Goal: Task Accomplishment & Management: Manage account settings

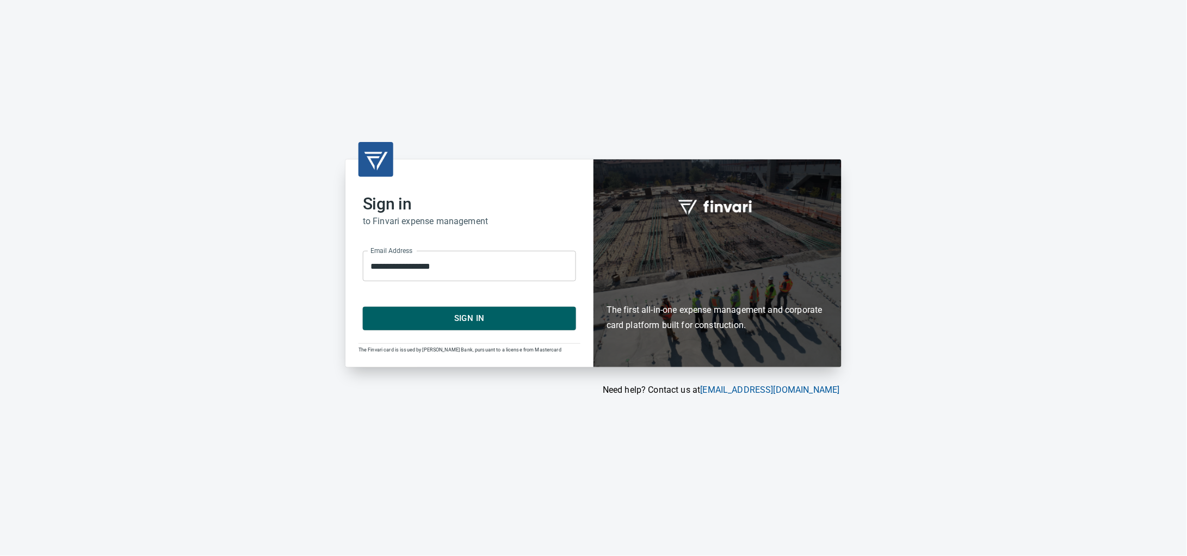
click at [491, 319] on span "Sign In" at bounding box center [469, 318] width 189 height 14
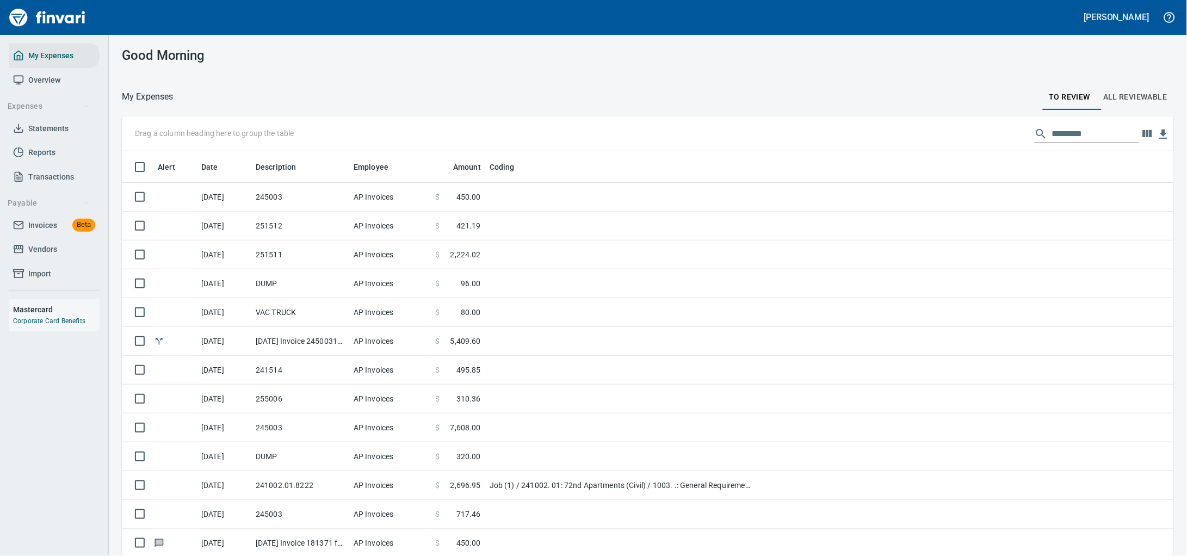
scroll to position [427, 1021]
click at [51, 232] on span "Invoices" at bounding box center [42, 226] width 29 height 14
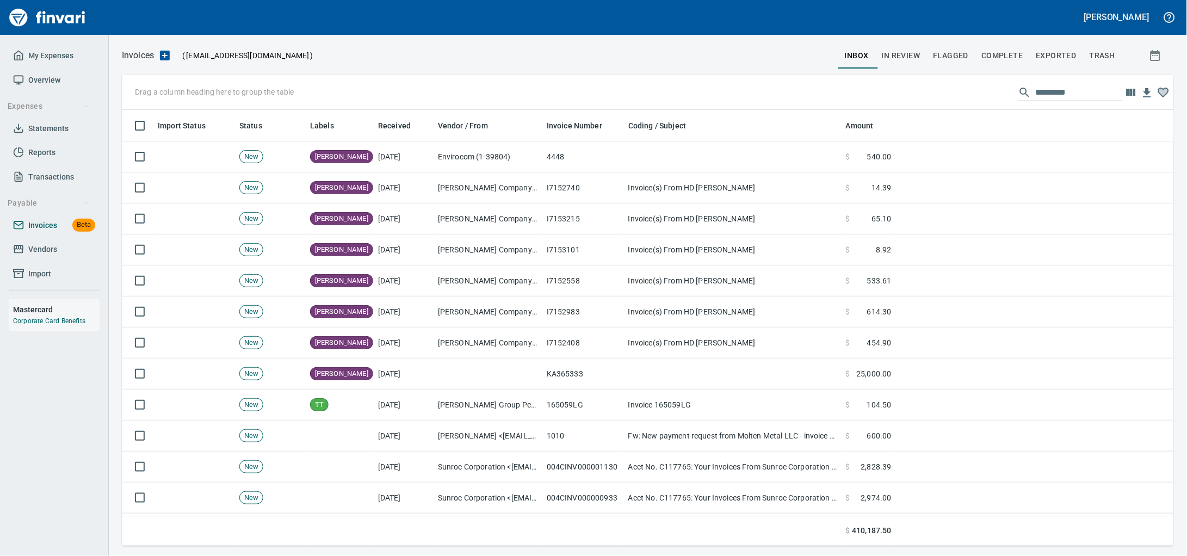
scroll to position [427, 1032]
drag, startPoint x: 317, startPoint y: 127, endPoint x: 212, endPoint y: 93, distance: 110.0
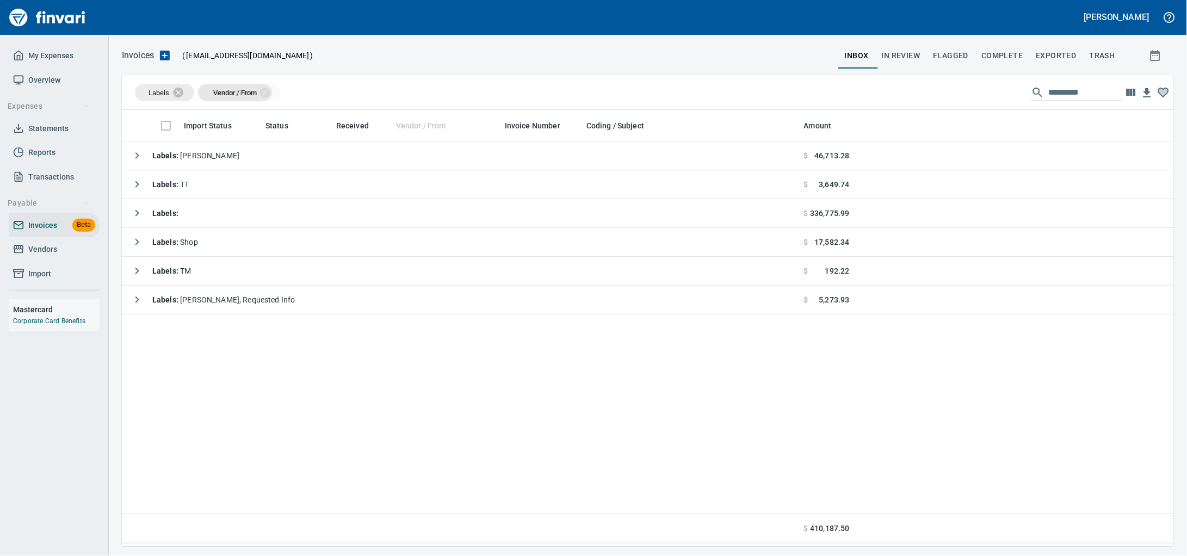
drag, startPoint x: 428, startPoint y: 126, endPoint x: 248, endPoint y: 92, distance: 183.4
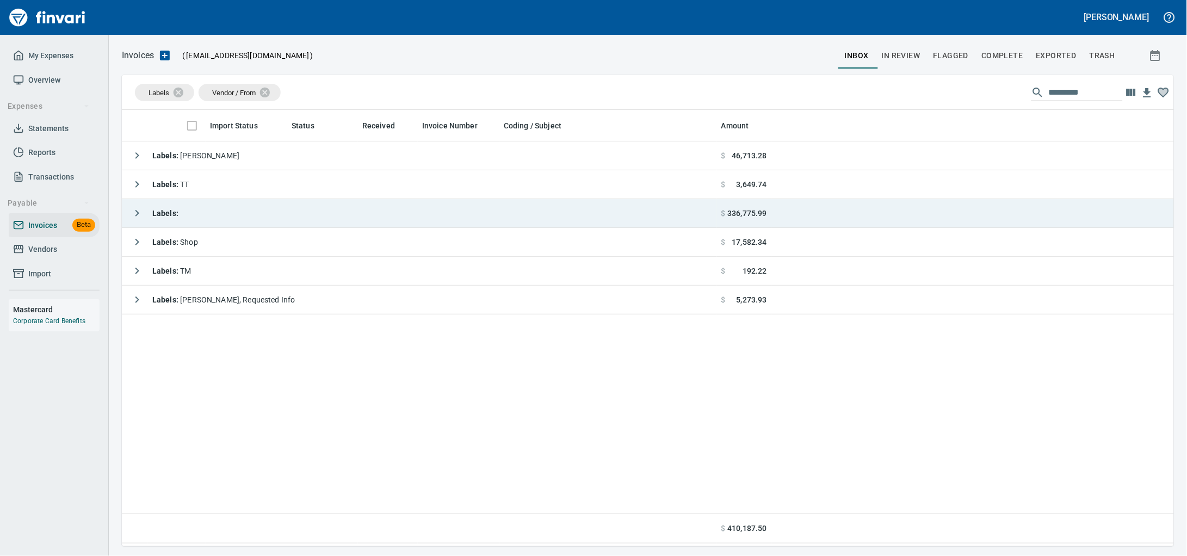
click at [226, 208] on td "Labels :" at bounding box center [419, 213] width 595 height 29
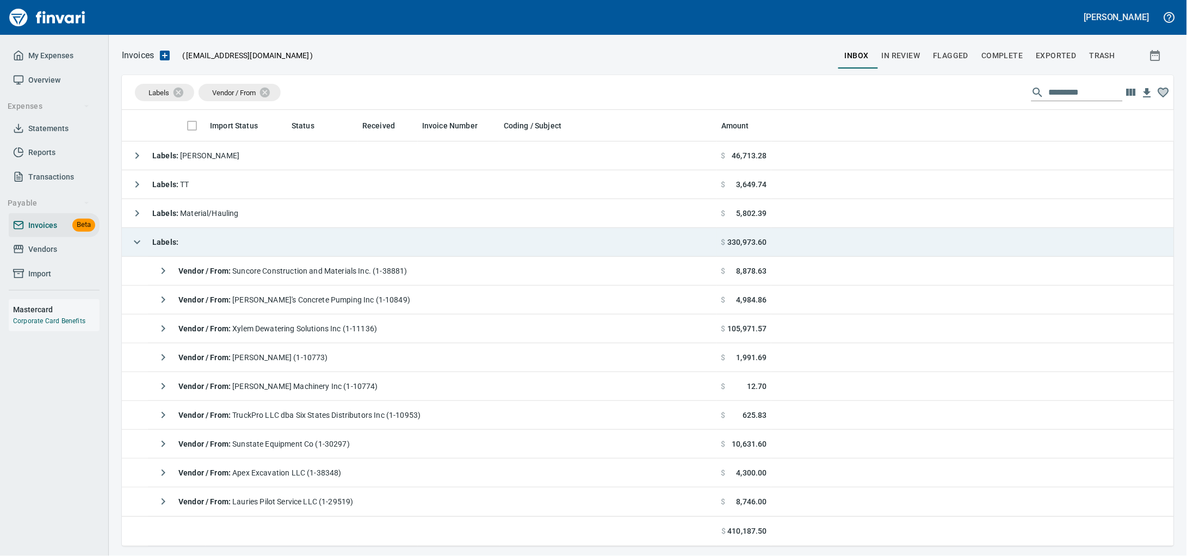
click at [275, 257] on td "Labels :" at bounding box center [419, 242] width 595 height 29
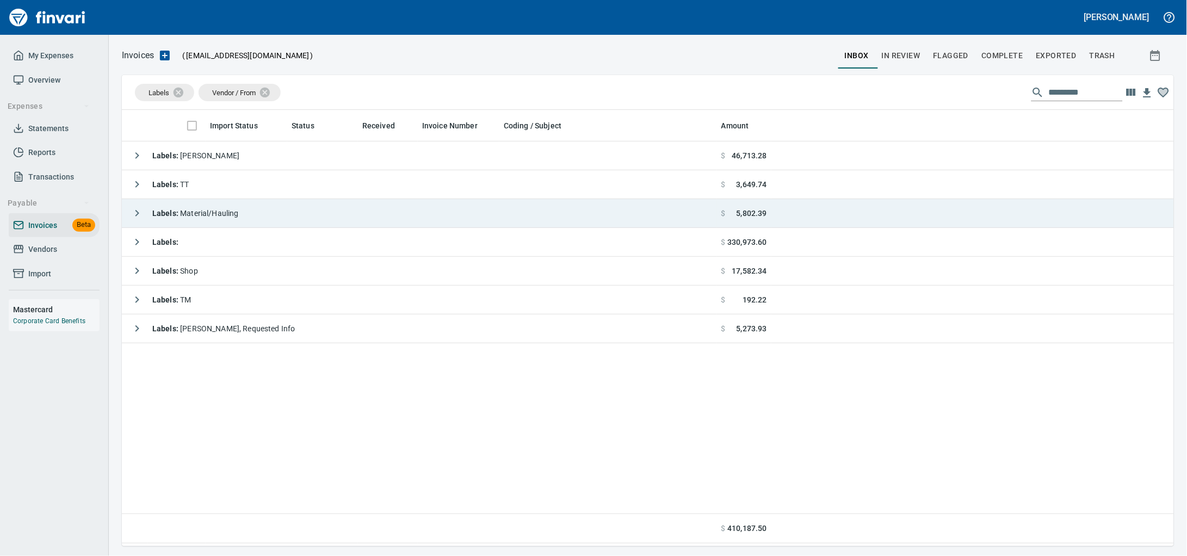
click at [274, 221] on td "Labels : Material/Hauling" at bounding box center [419, 213] width 595 height 29
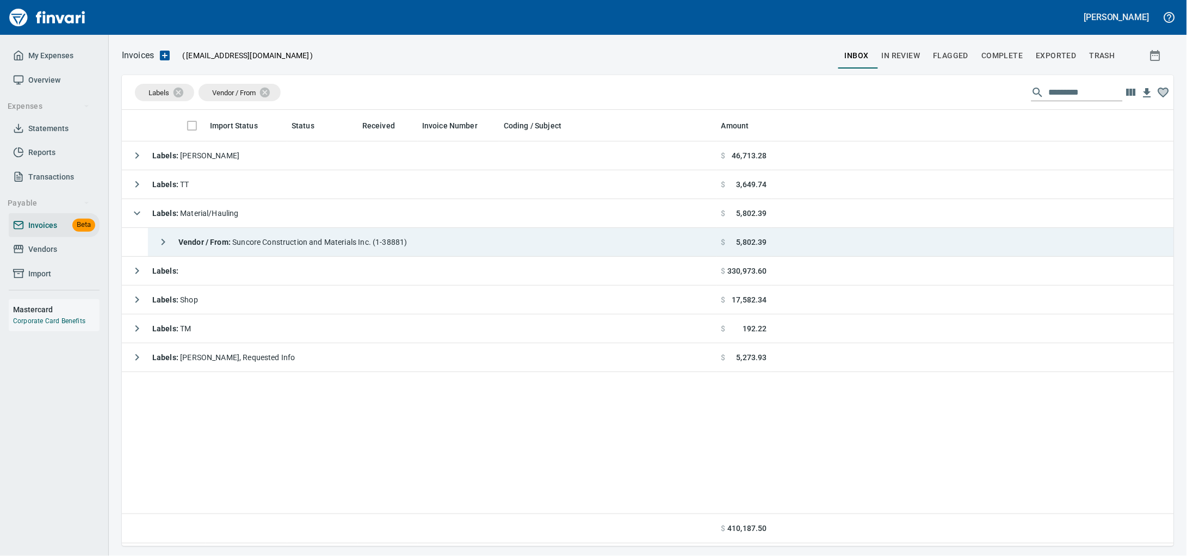
drag, startPoint x: 313, startPoint y: 248, endPoint x: 726, endPoint y: 232, distance: 413.3
click at [312, 247] on span "Vendor / From : Suncore Construction and Materials Inc. (1-38881)" at bounding box center [292, 242] width 229 height 9
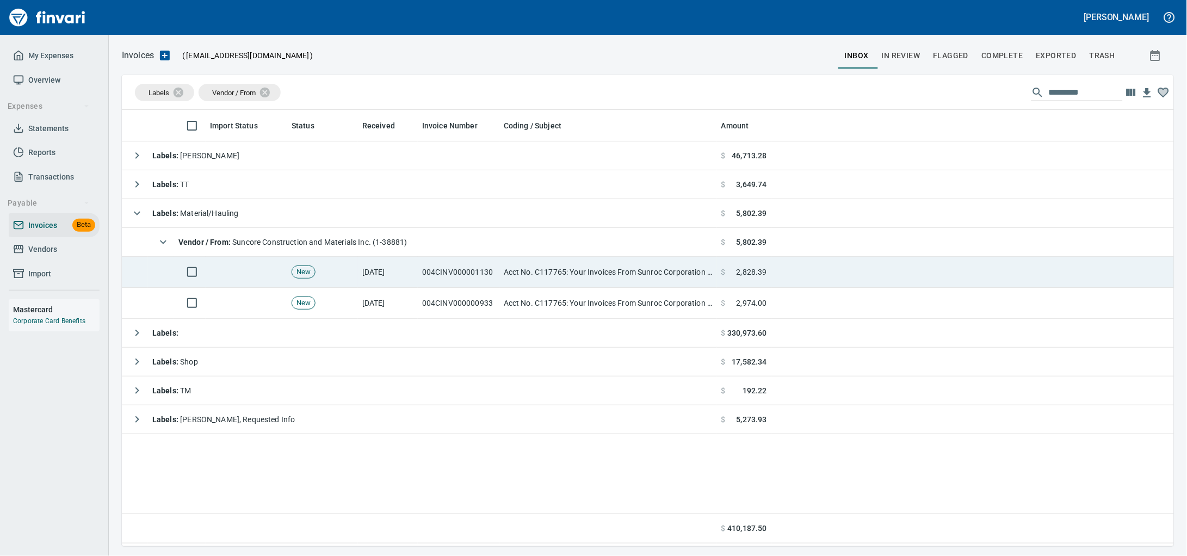
click at [426, 273] on td "004CINV000001130" at bounding box center [459, 272] width 82 height 31
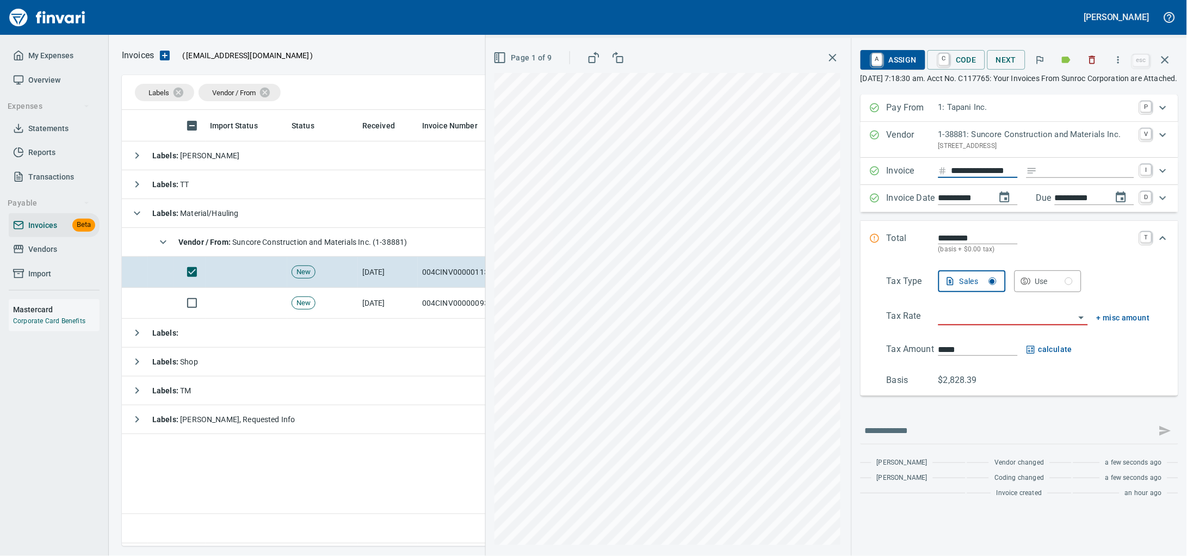
scroll to position [0, 23]
drag, startPoint x: 950, startPoint y: 188, endPoint x: 1068, endPoint y: 192, distance: 117.6
click at [1068, 179] on div "**********" at bounding box center [1037, 171] width 196 height 15
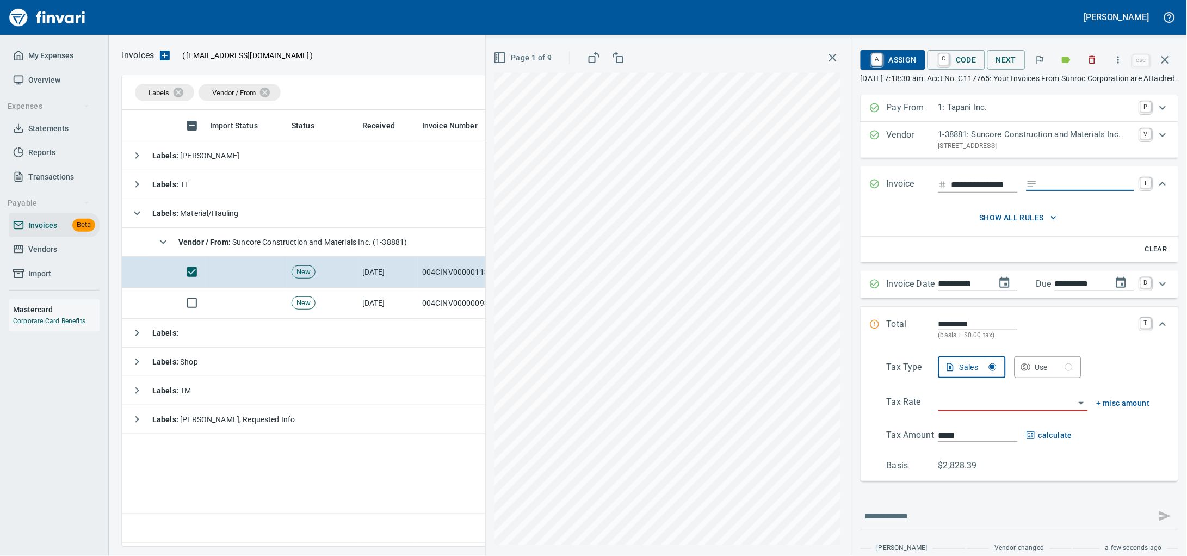
click at [1045, 191] on input "Expand" at bounding box center [1088, 184] width 93 height 14
type input "******"
click at [987, 411] on input "search" at bounding box center [1007, 403] width 137 height 15
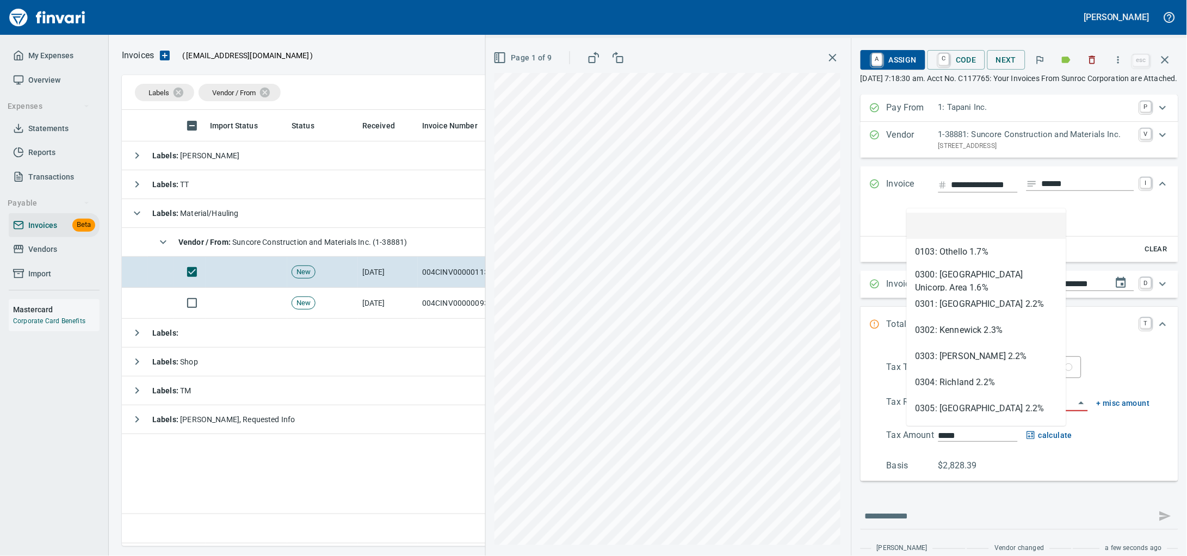
scroll to position [427, 1031]
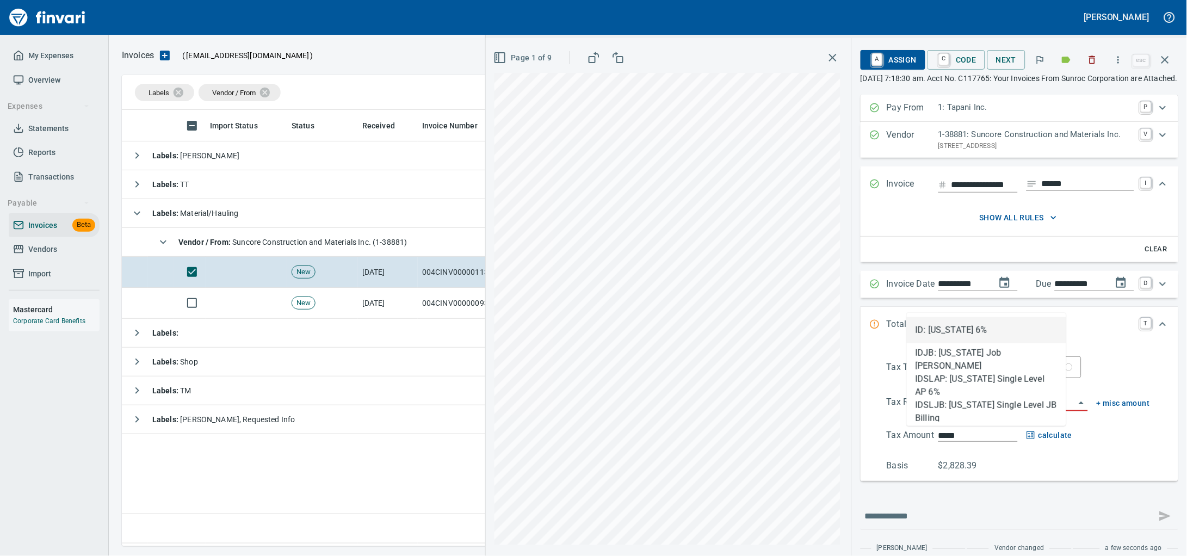
type input "*****"
drag, startPoint x: 945, startPoint y: 335, endPoint x: 865, endPoint y: 358, distance: 83.2
click at [945, 334] on li "ID: Idaho 6%" at bounding box center [986, 330] width 159 height 26
type input "*******"
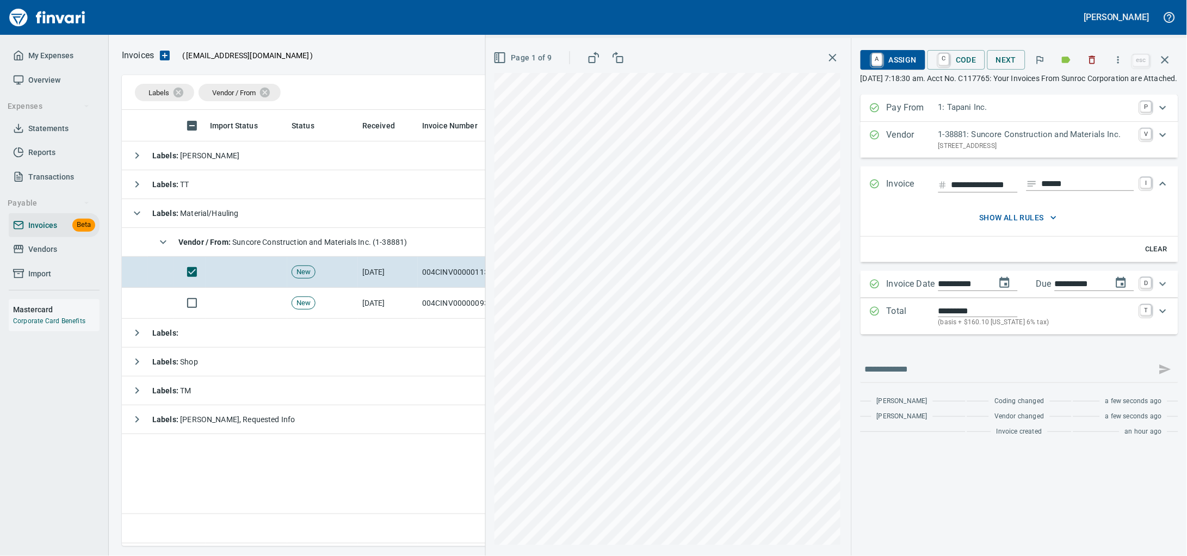
type input "**********"
click at [1166, 291] on icon "Expand" at bounding box center [1163, 284] width 13 height 13
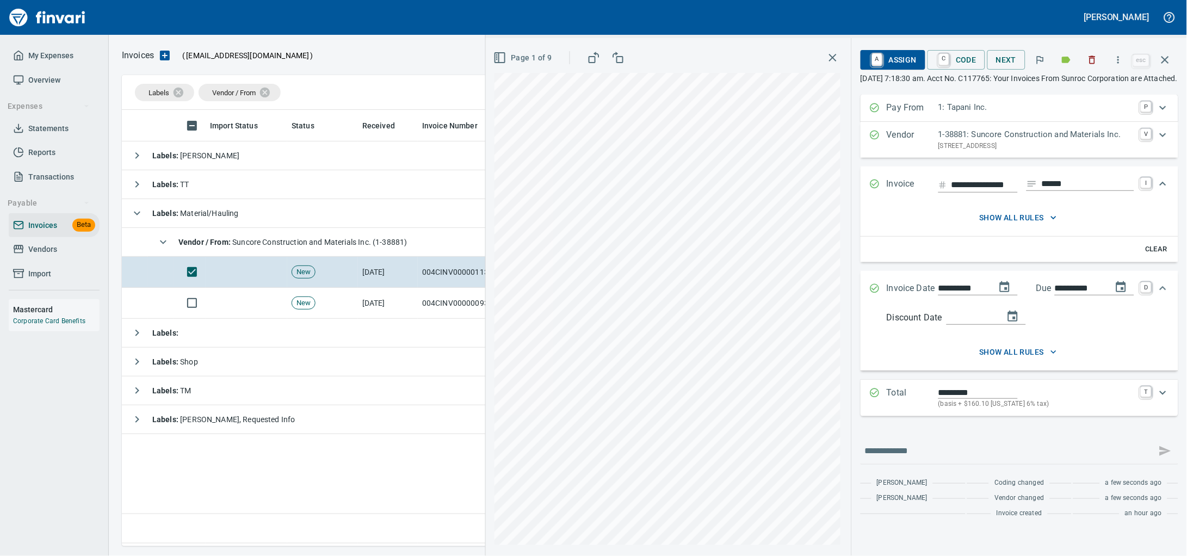
drag, startPoint x: 1153, startPoint y: 312, endPoint x: 1153, endPoint y: 325, distance: 13.1
click at [1157, 295] on icon "Expand" at bounding box center [1163, 288] width 13 height 13
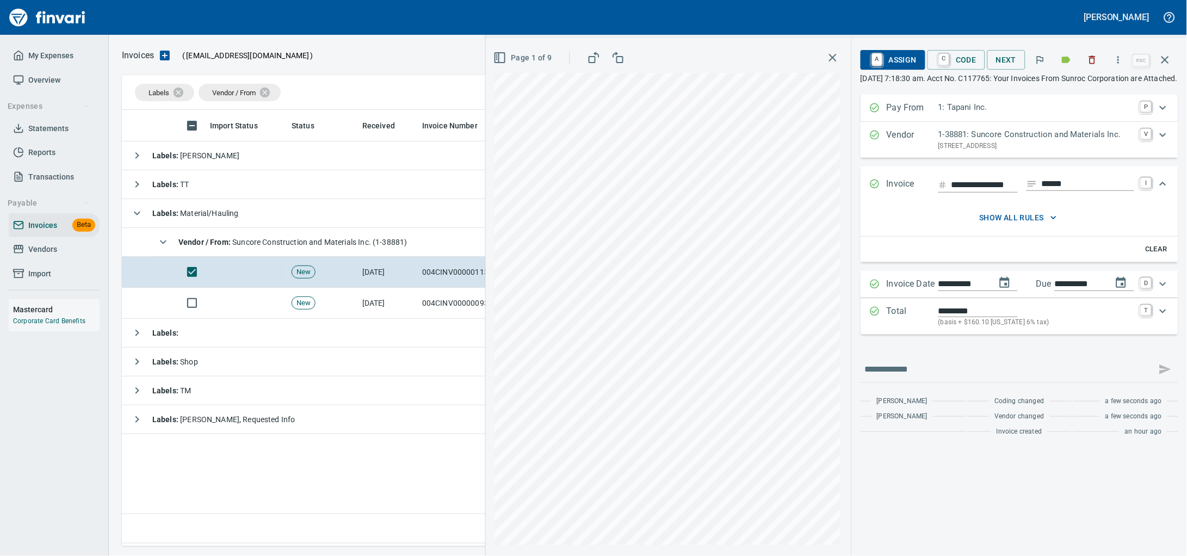
click at [1165, 318] on icon "Expand" at bounding box center [1163, 311] width 13 height 13
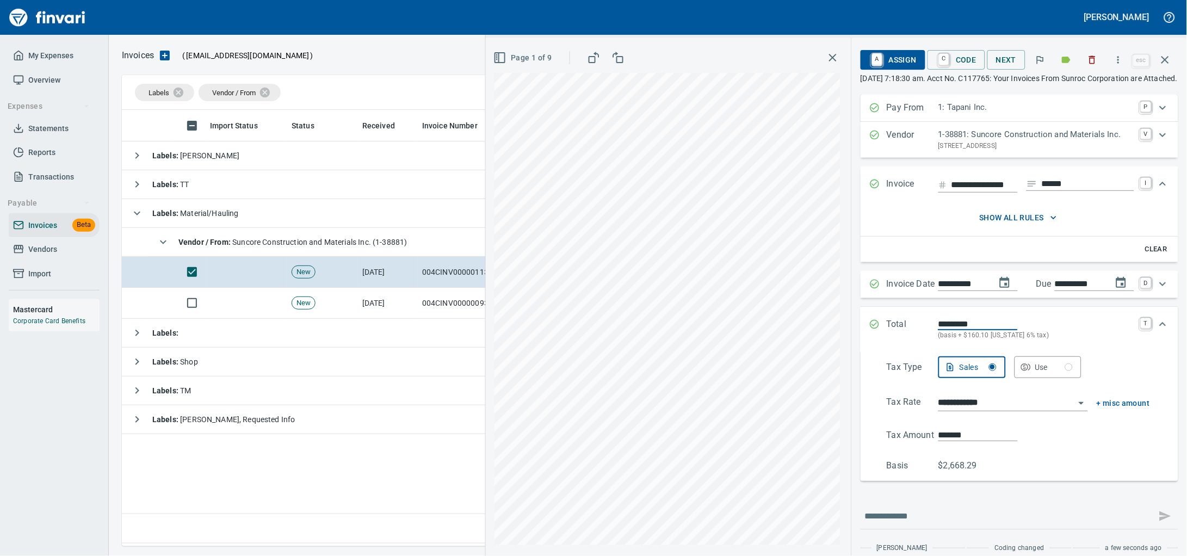
click at [773, 471] on div "**********" at bounding box center [836, 297] width 701 height 518
type input "******"
click at [872, 58] on span "A Assign" at bounding box center [893, 60] width 47 height 19
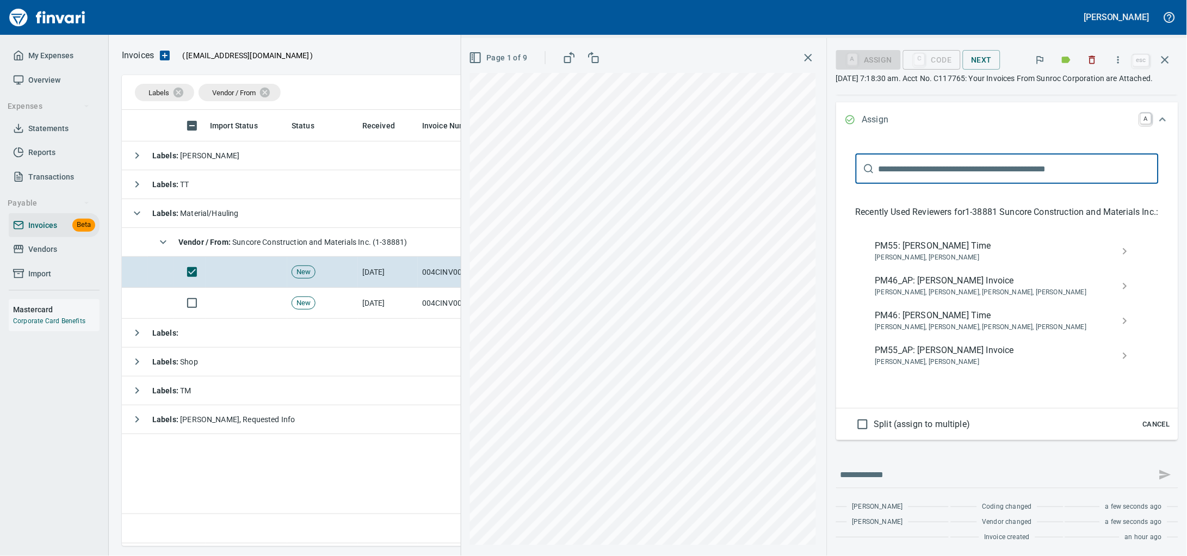
scroll to position [441, 0]
click at [900, 354] on span "PM55_AP: Cory Gove Invoice" at bounding box center [999, 350] width 247 height 13
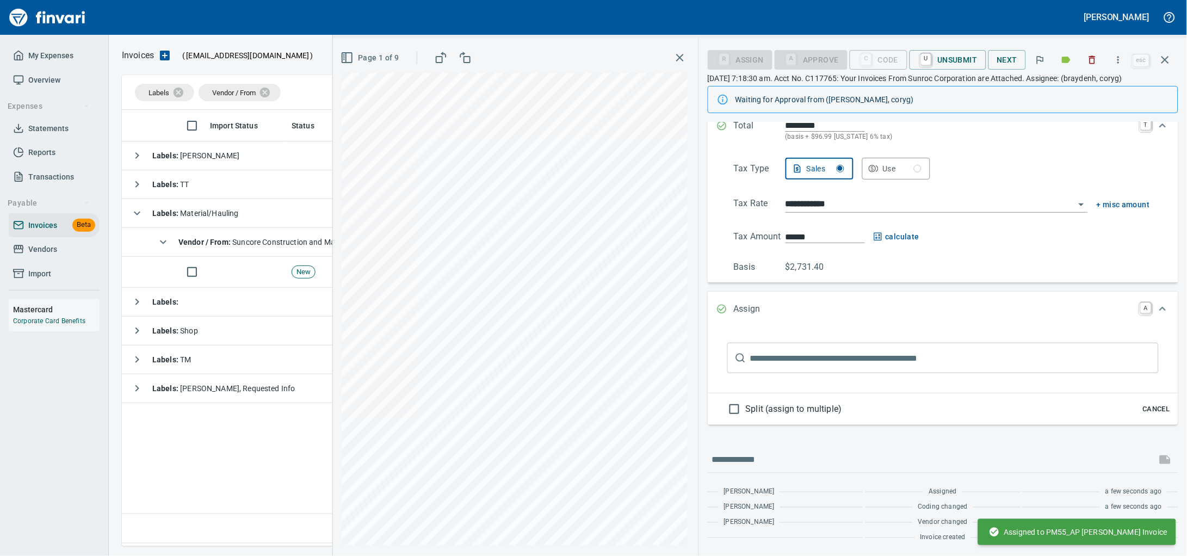
scroll to position [250, 0]
click at [264, 274] on td at bounding box center [247, 272] width 82 height 31
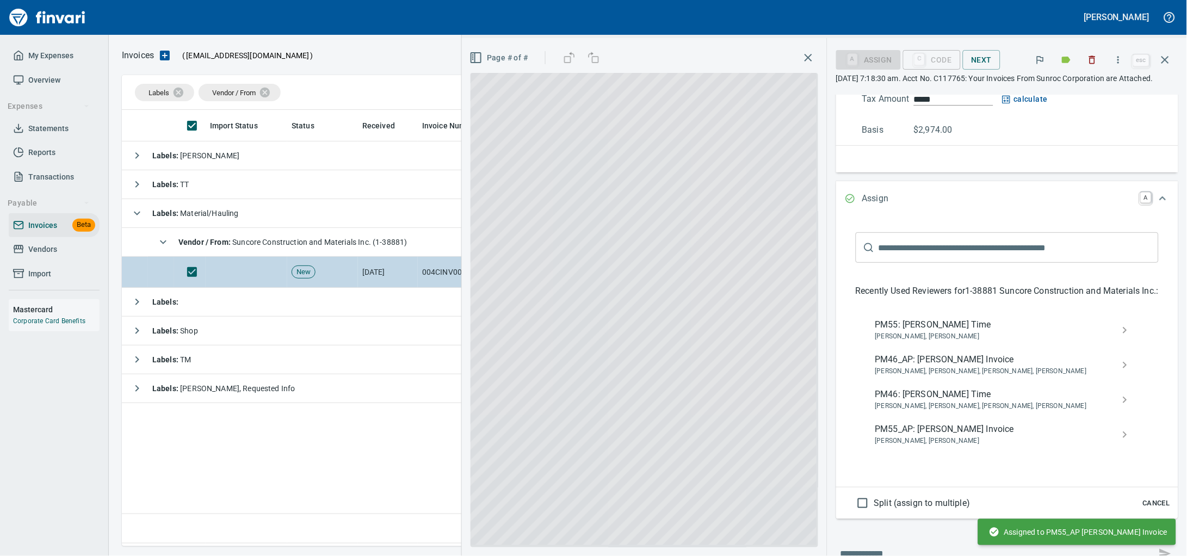
scroll to position [59, 0]
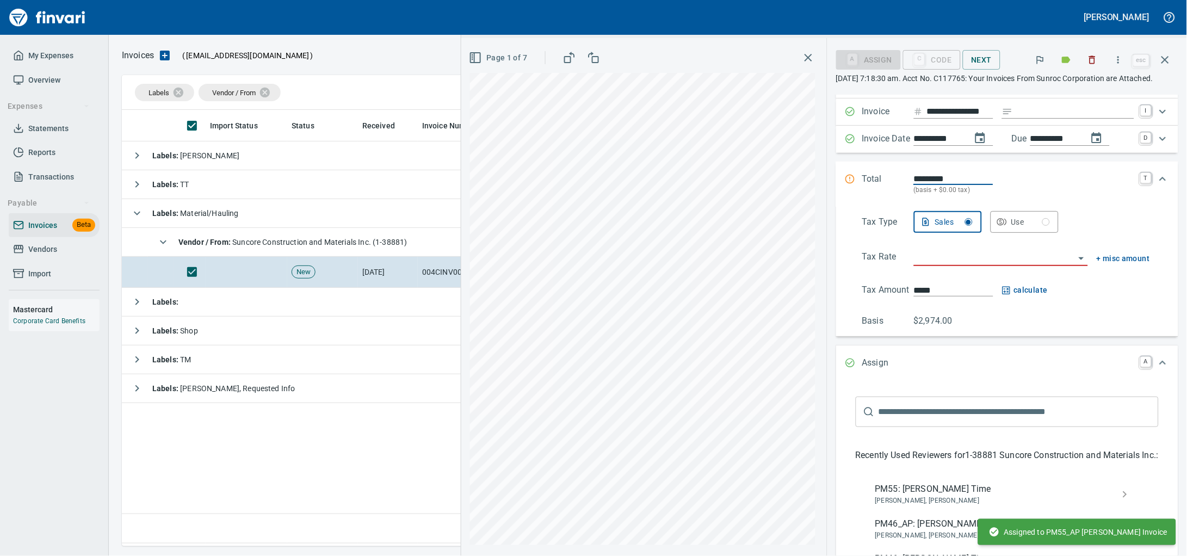
click at [1018, 119] on input "Expand" at bounding box center [1076, 112] width 117 height 14
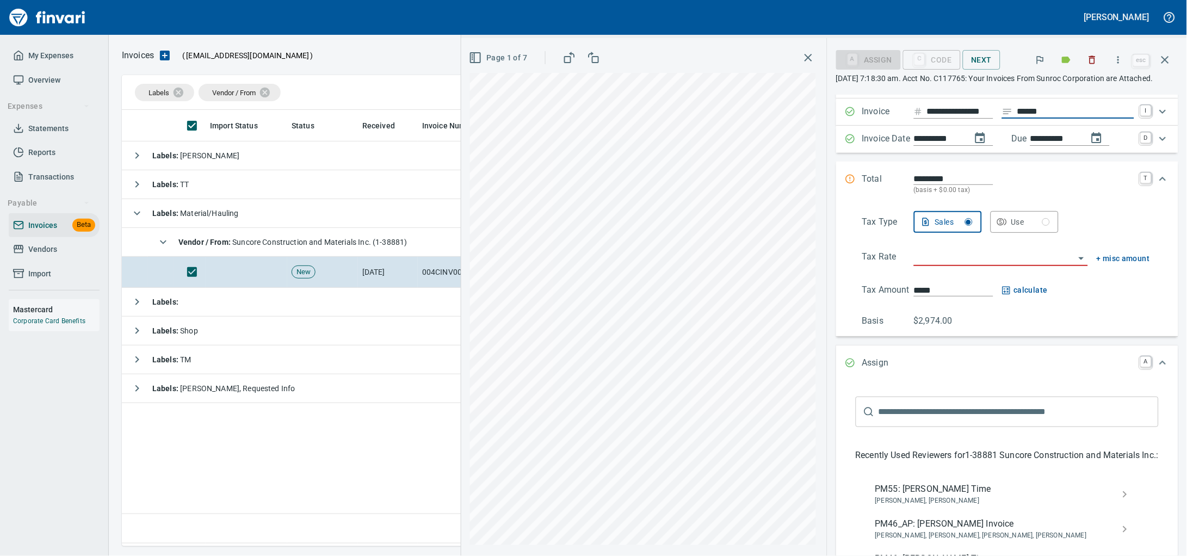
type input "******"
drag, startPoint x: 902, startPoint y: 135, endPoint x: 959, endPoint y: 133, distance: 57.2
click at [959, 119] on div "**********" at bounding box center [1024, 112] width 220 height 14
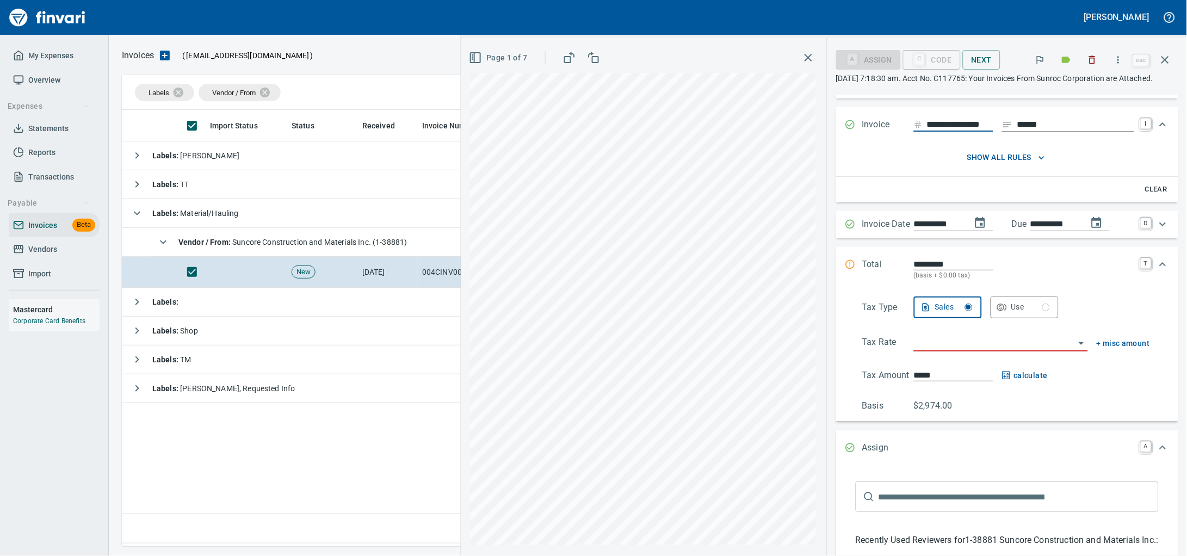
drag, startPoint x: 917, startPoint y: 139, endPoint x: 913, endPoint y: 143, distance: 5.9
click at [915, 140] on div "**********" at bounding box center [1007, 125] width 342 height 36
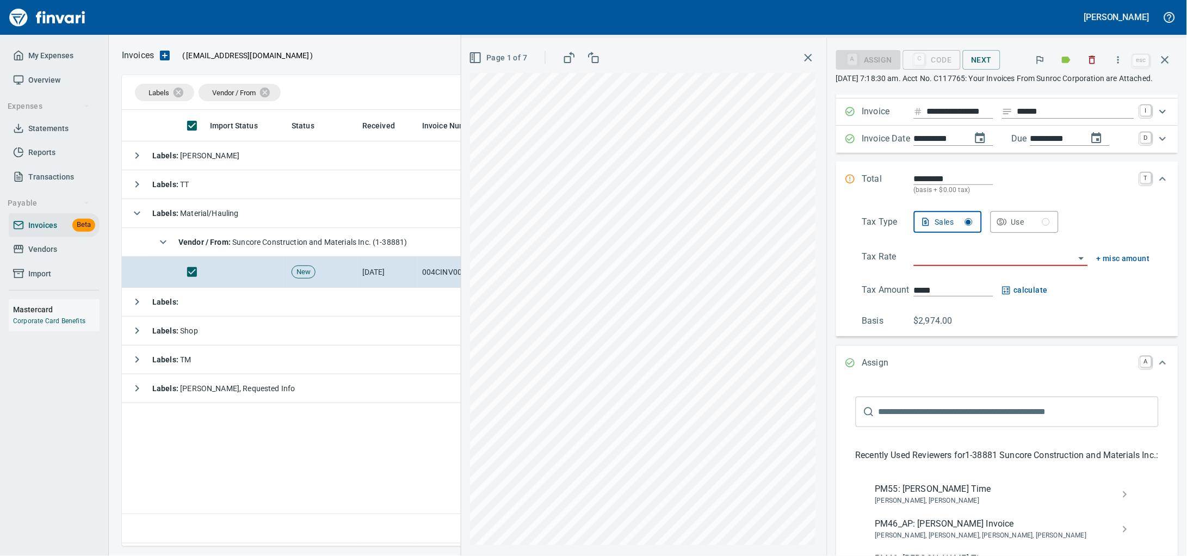
click at [912, 126] on div "**********" at bounding box center [1007, 111] width 342 height 27
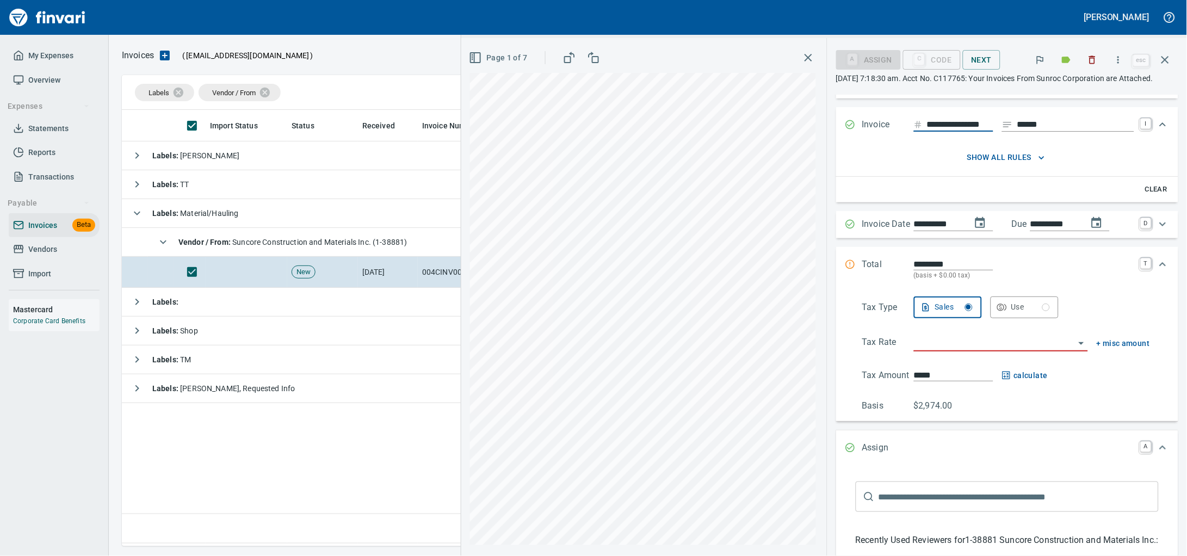
click at [927, 132] on input "**********" at bounding box center [960, 125] width 66 height 14
drag, startPoint x: 892, startPoint y: 147, endPoint x: 1000, endPoint y: 147, distance: 107.2
click at [1000, 133] on div "**********" at bounding box center [1024, 125] width 220 height 15
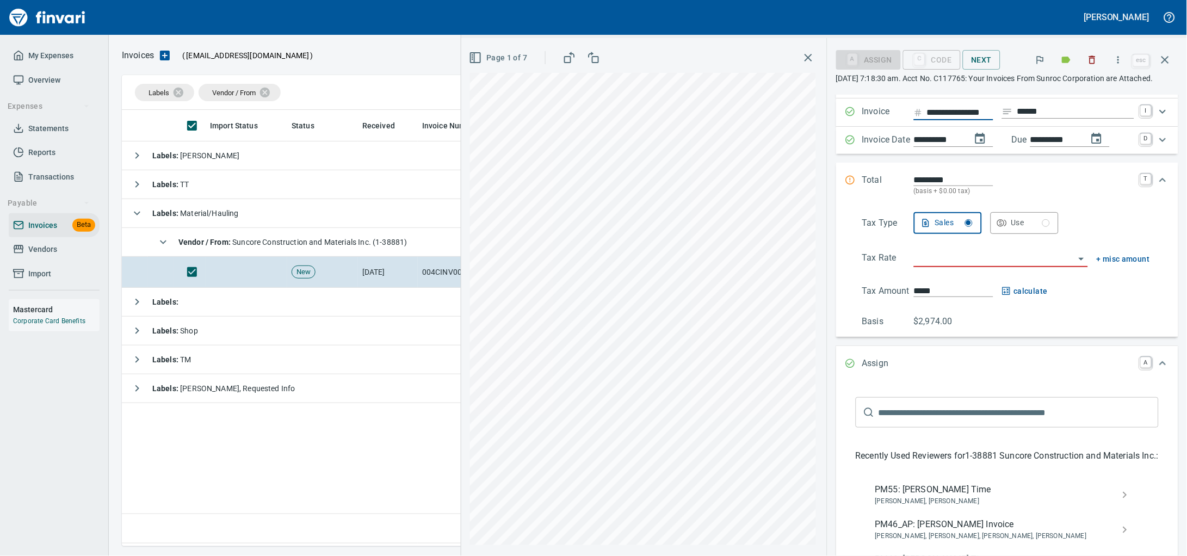
scroll to position [0, 0]
drag, startPoint x: 897, startPoint y: 299, endPoint x: 897, endPoint y: 289, distance: 9.8
click at [897, 298] on div "Tax Type Sales Use Tax Rate + misc amount Tax Amount ***** calculate Basis $2,9…" at bounding box center [1007, 270] width 325 height 116
click at [921, 186] on input "*********" at bounding box center [953, 180] width 79 height 13
drag, startPoint x: 919, startPoint y: 207, endPoint x: 766, endPoint y: 232, distance: 154.9
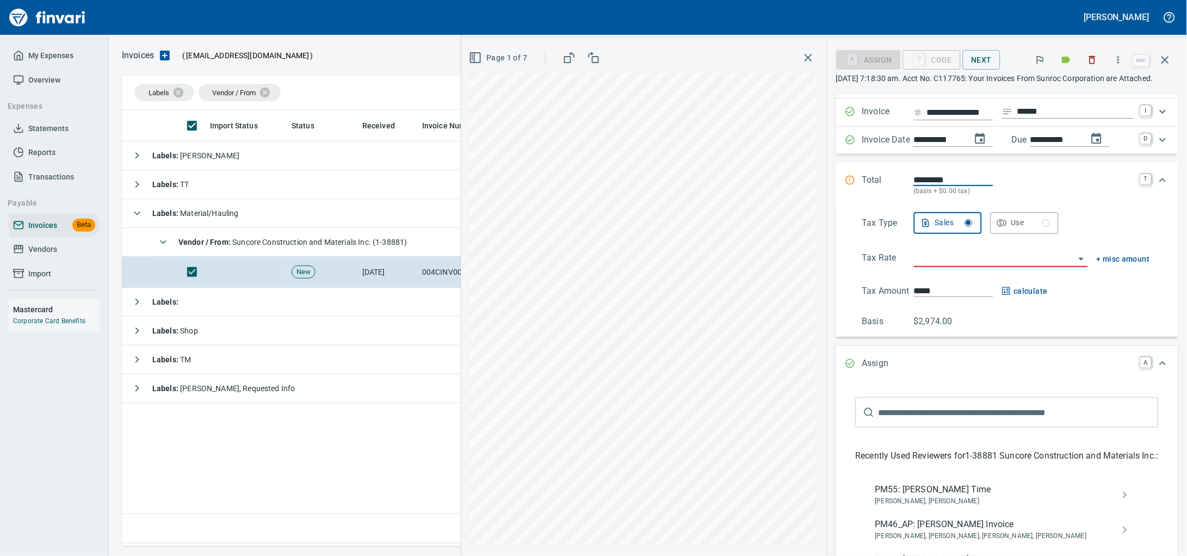
click at [845, 197] on div "Total ********* (basis + $0.00 tax) T" at bounding box center [997, 185] width 305 height 23
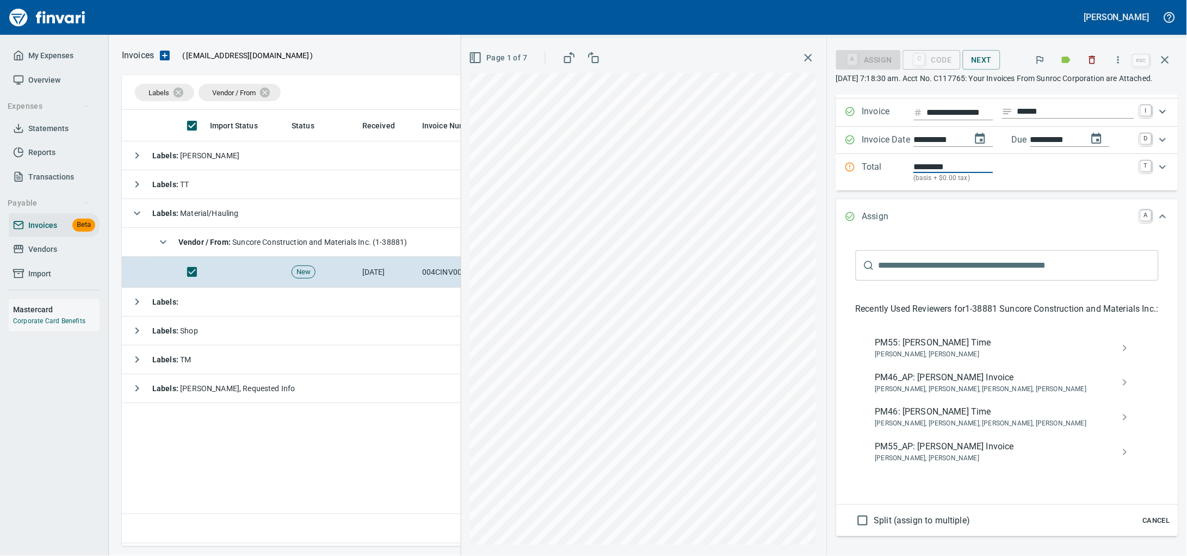
type input "*********"
click at [1160, 169] on icon "Expand" at bounding box center [1163, 167] width 7 height 4
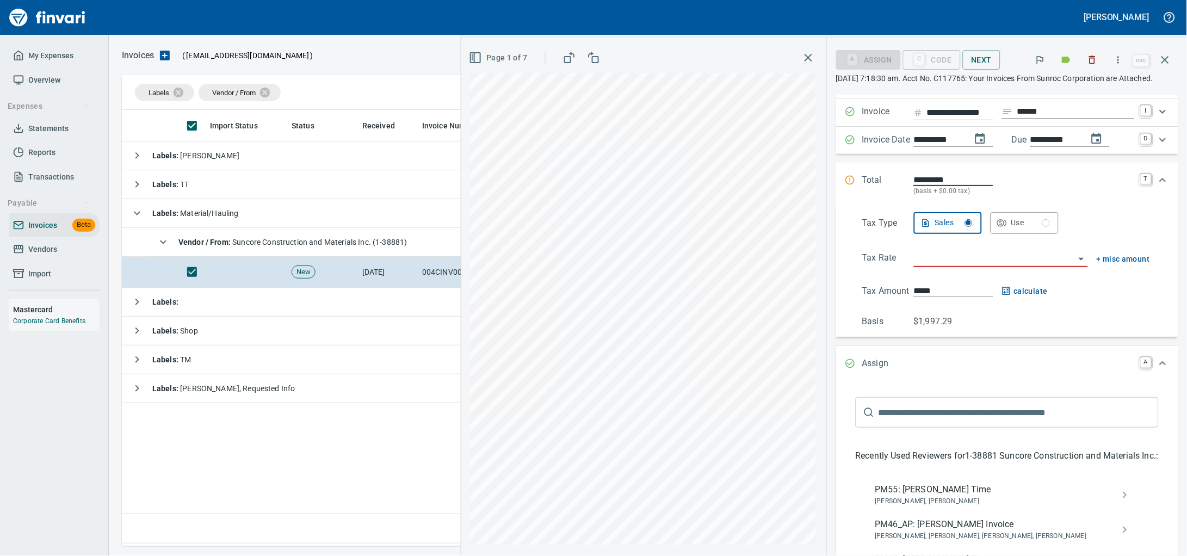
click at [928, 267] on input "search" at bounding box center [994, 258] width 161 height 15
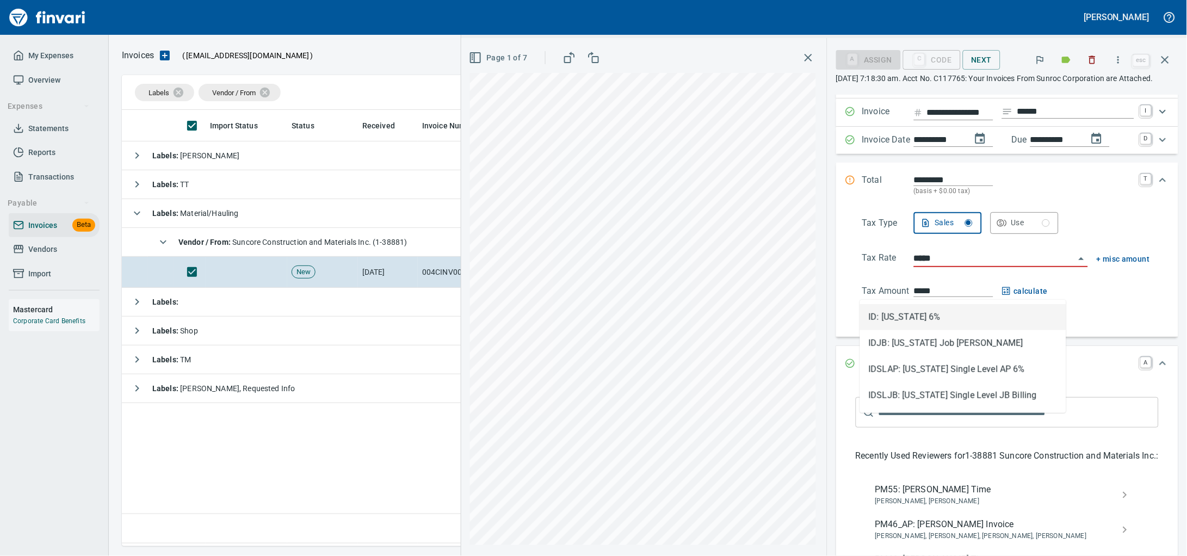
scroll to position [427, 1031]
click at [917, 310] on li "ID: Idaho 6%" at bounding box center [963, 317] width 206 height 26
type input "**********"
type input "*******"
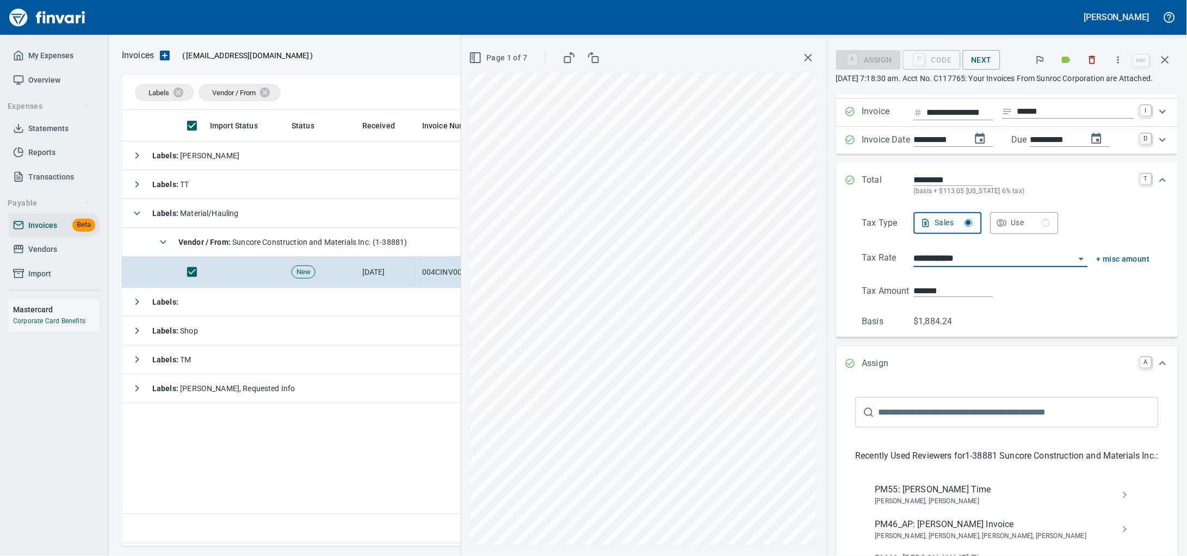
type input "**********"
click at [754, 324] on div "**********" at bounding box center [824, 297] width 726 height 518
type input "******"
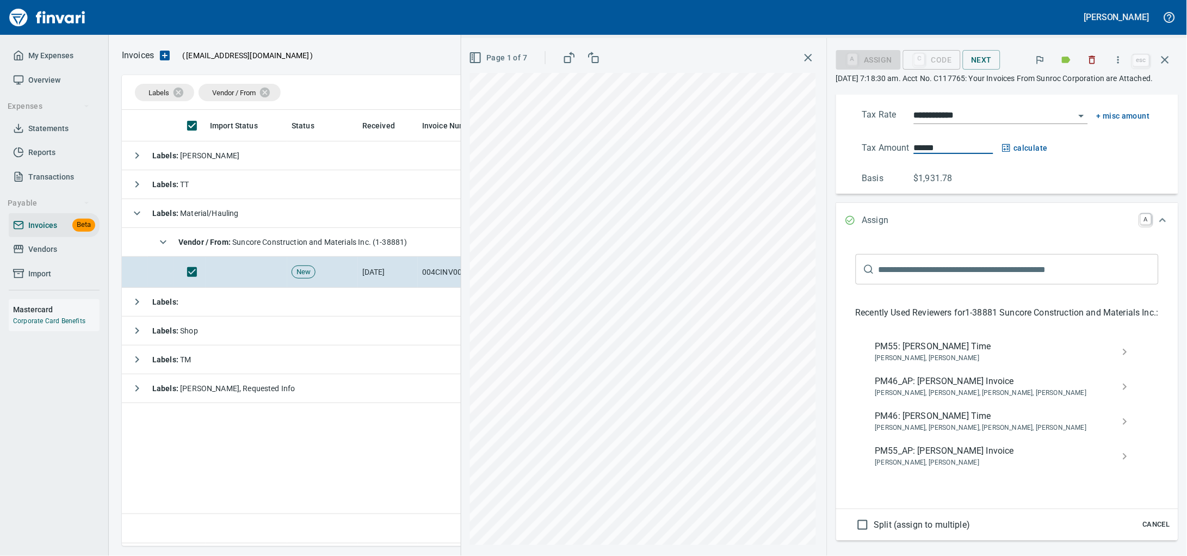
scroll to position [263, 0]
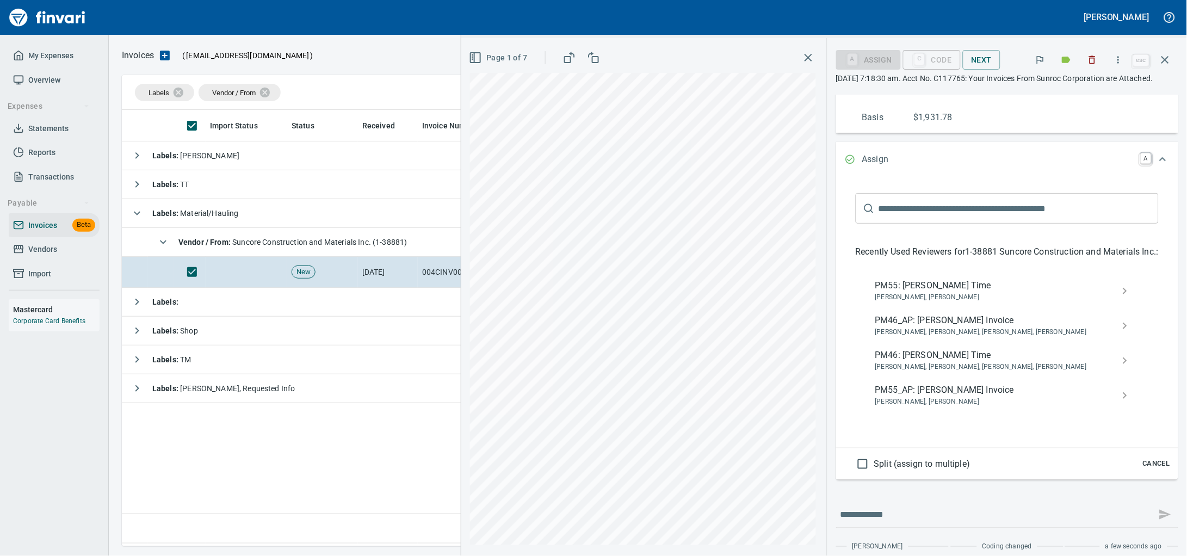
click at [938, 397] on span "PM55_AP: Cory Gove Invoice" at bounding box center [999, 390] width 247 height 13
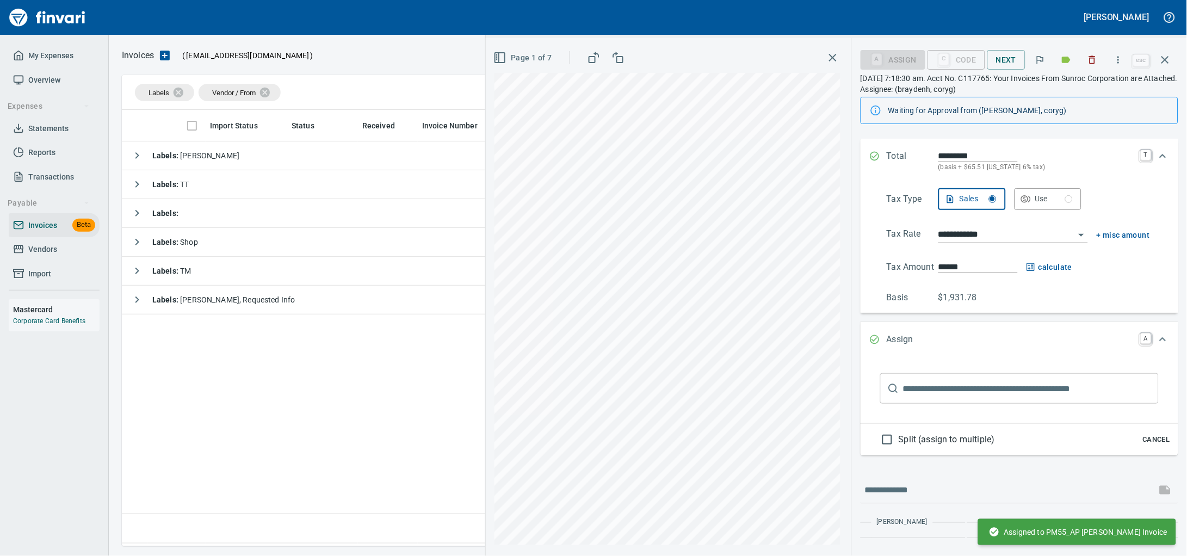
scroll to position [162, 0]
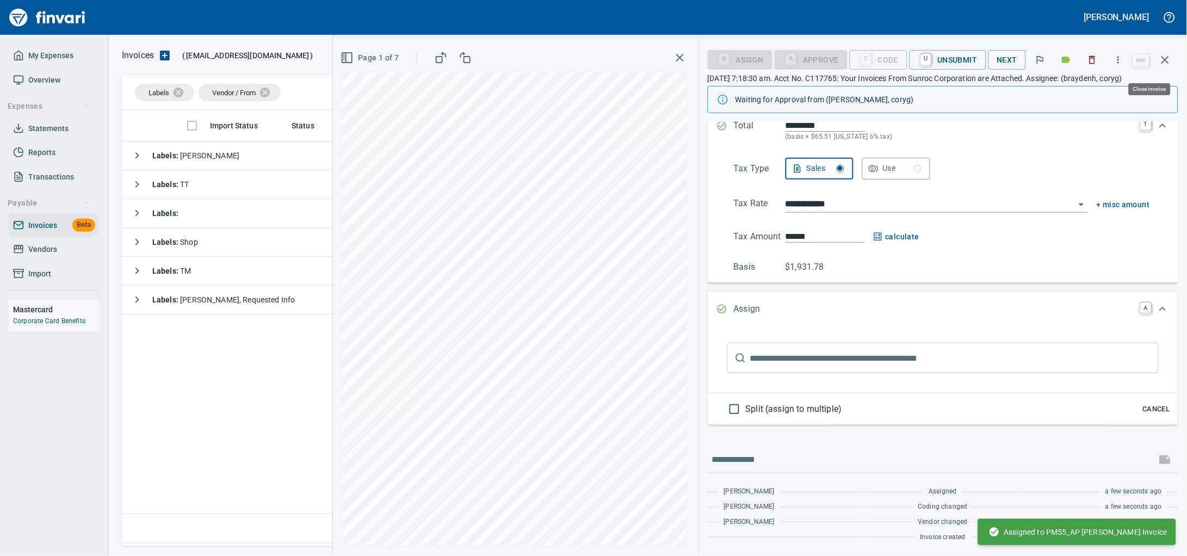
click at [1160, 62] on icon "button" at bounding box center [1165, 59] width 13 height 13
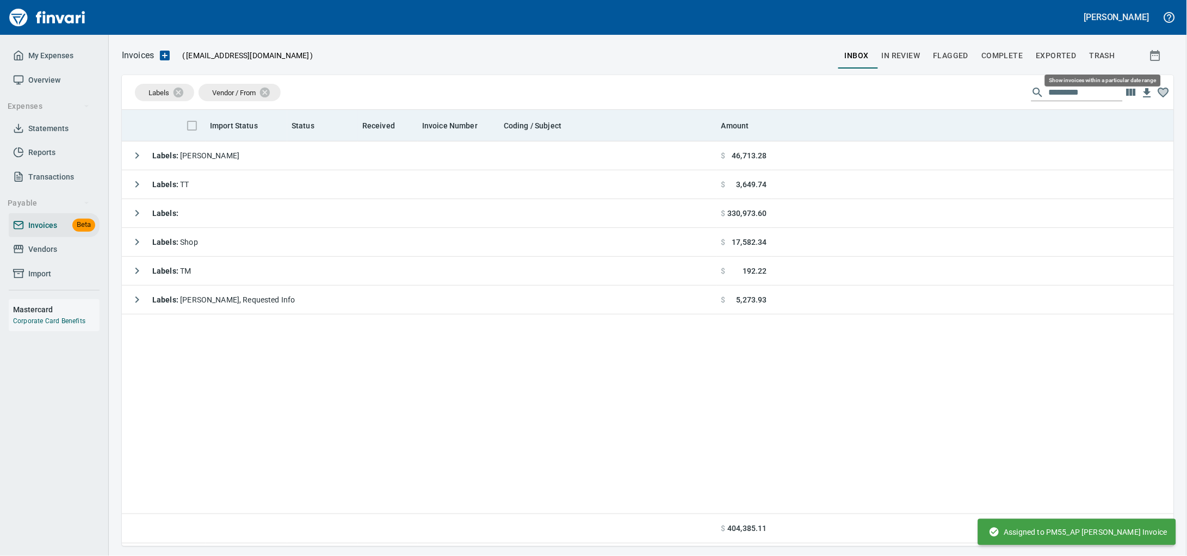
scroll to position [427, 1031]
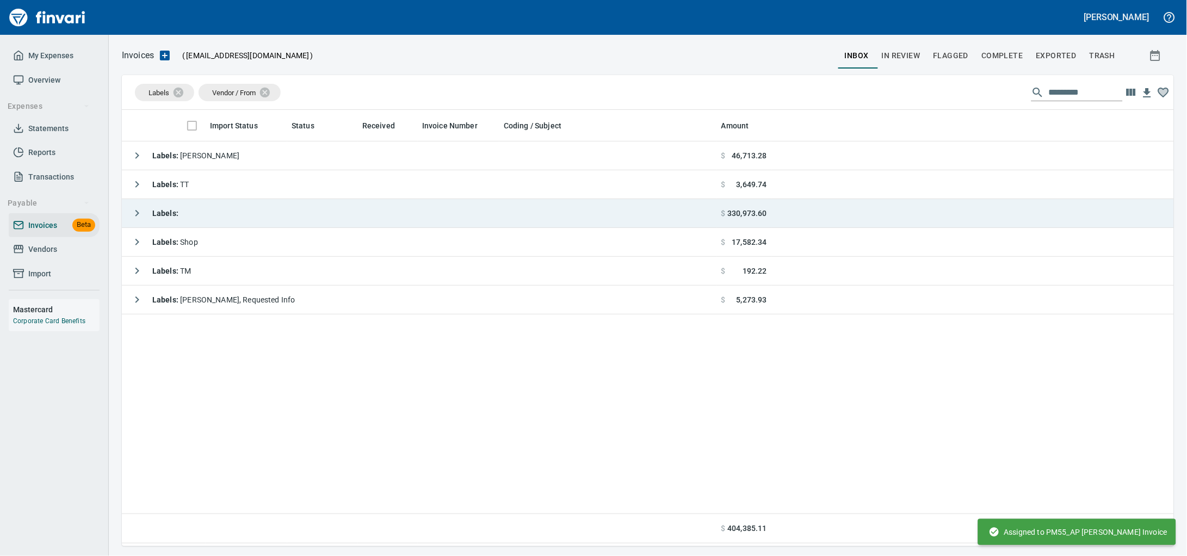
click at [336, 219] on td "Labels :" at bounding box center [419, 213] width 595 height 29
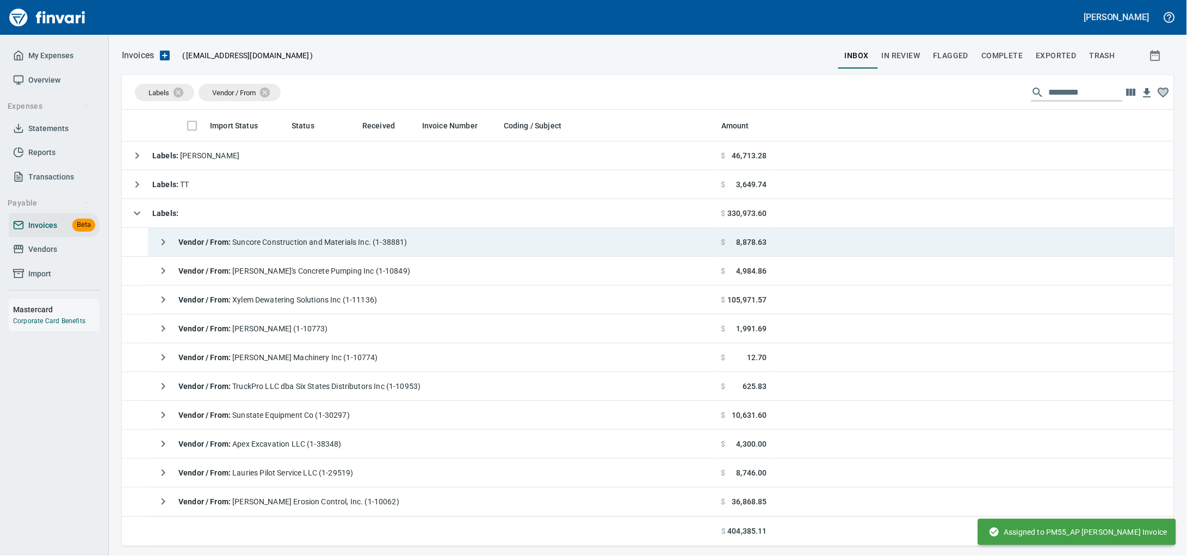
click at [336, 251] on div "Vendor / From : Suncore Construction and Materials Inc. (1-38881)" at bounding box center [279, 242] width 255 height 22
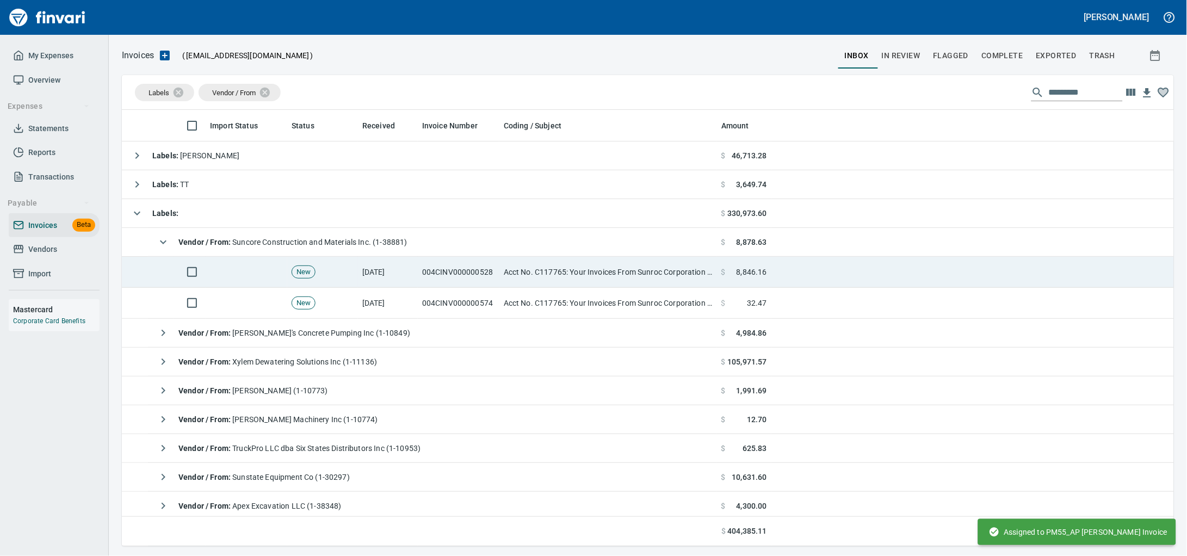
click at [559, 285] on td "Acct No. C117765: Your Invoices From Sunroc Corporation are Attached" at bounding box center [609, 272] width 218 height 31
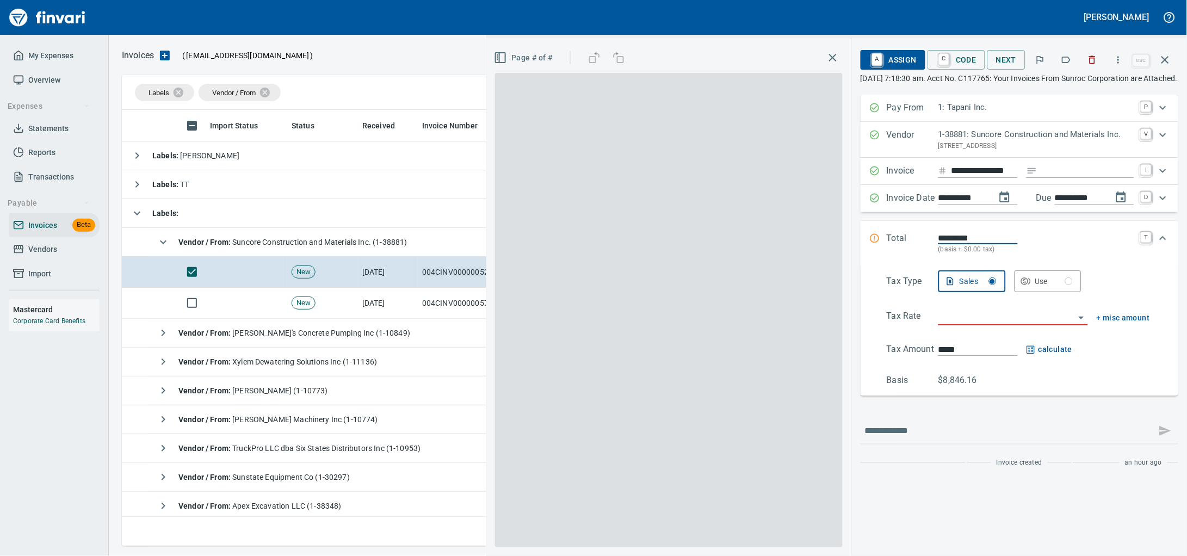
click at [1061, 61] on icon "button" at bounding box center [1066, 59] width 11 height 11
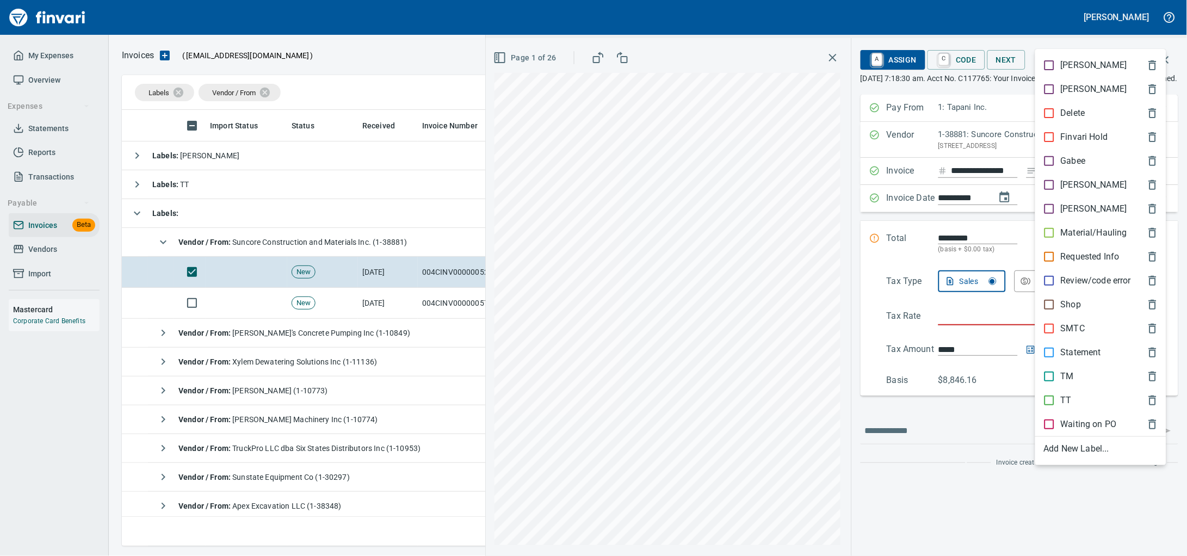
click at [1098, 238] on p "Material/Hauling" at bounding box center [1094, 232] width 66 height 13
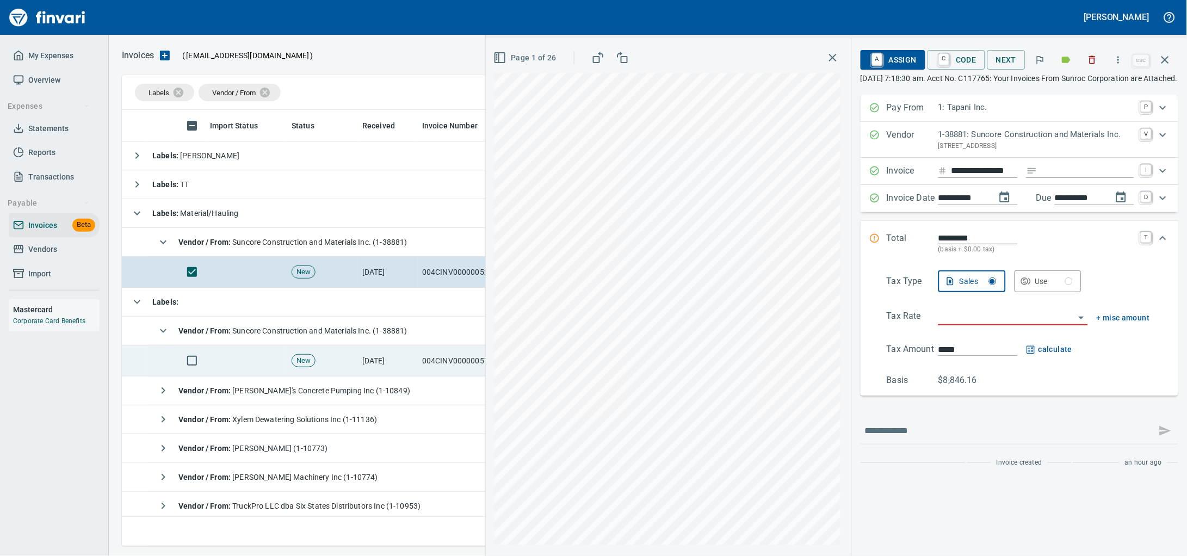
click at [331, 353] on td "New" at bounding box center [322, 361] width 71 height 31
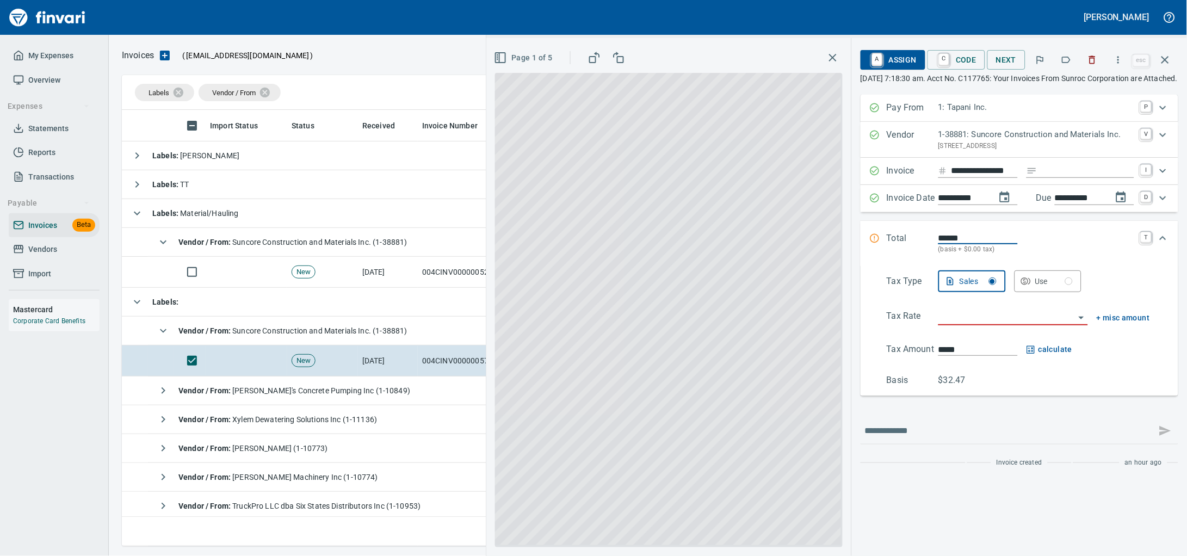
click at [1061, 61] on icon "button" at bounding box center [1066, 59] width 11 height 11
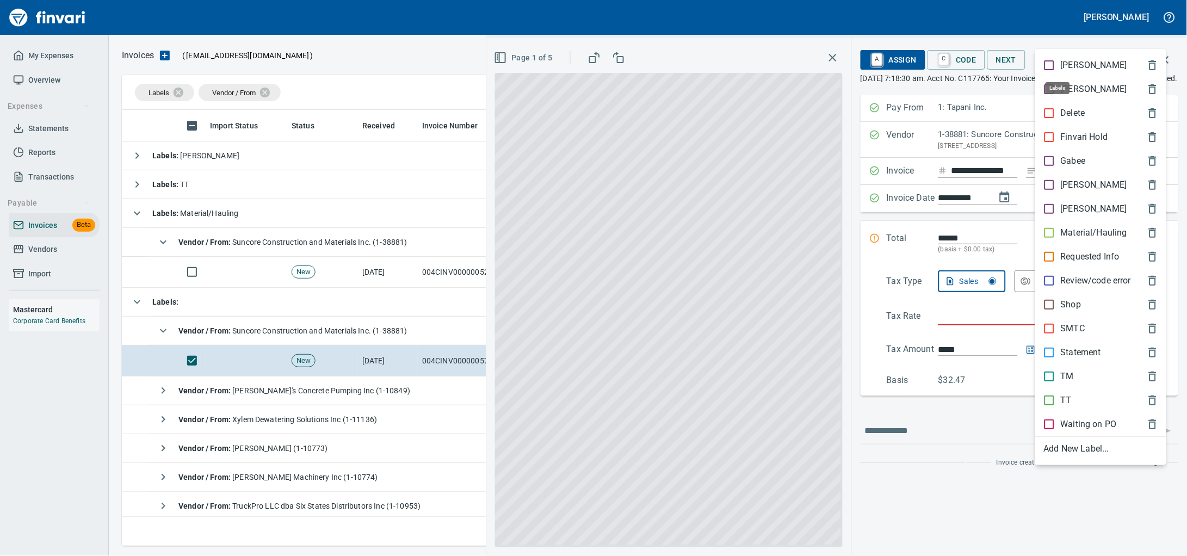
scroll to position [427, 1031]
click at [1068, 239] on p "Material/Hauling" at bounding box center [1094, 232] width 66 height 13
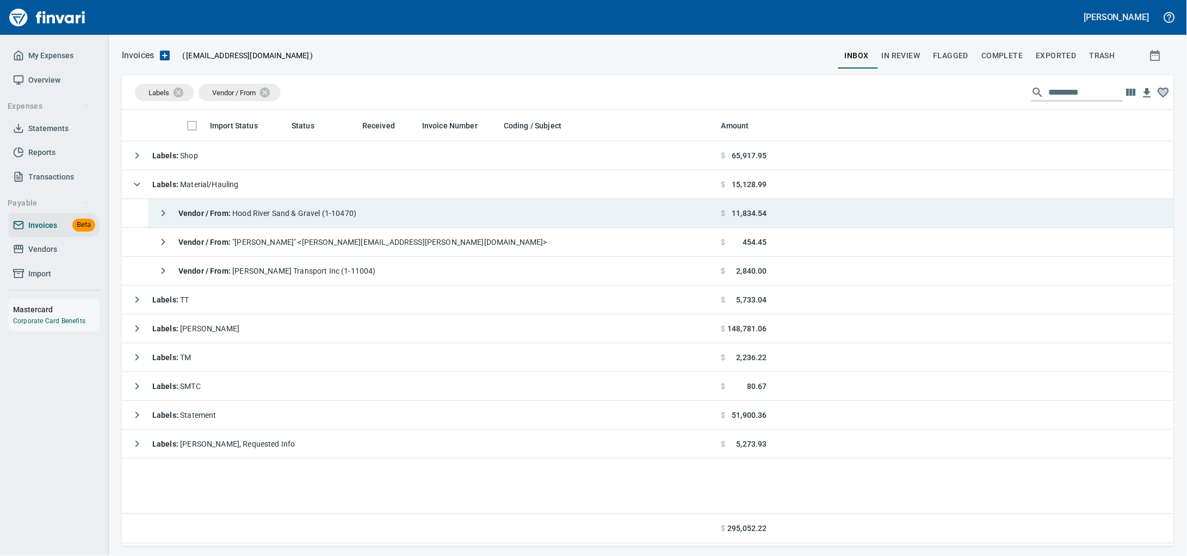
click at [311, 215] on span "Vendor / From : Hood River Sand & Gravel (1-10470)" at bounding box center [267, 213] width 178 height 9
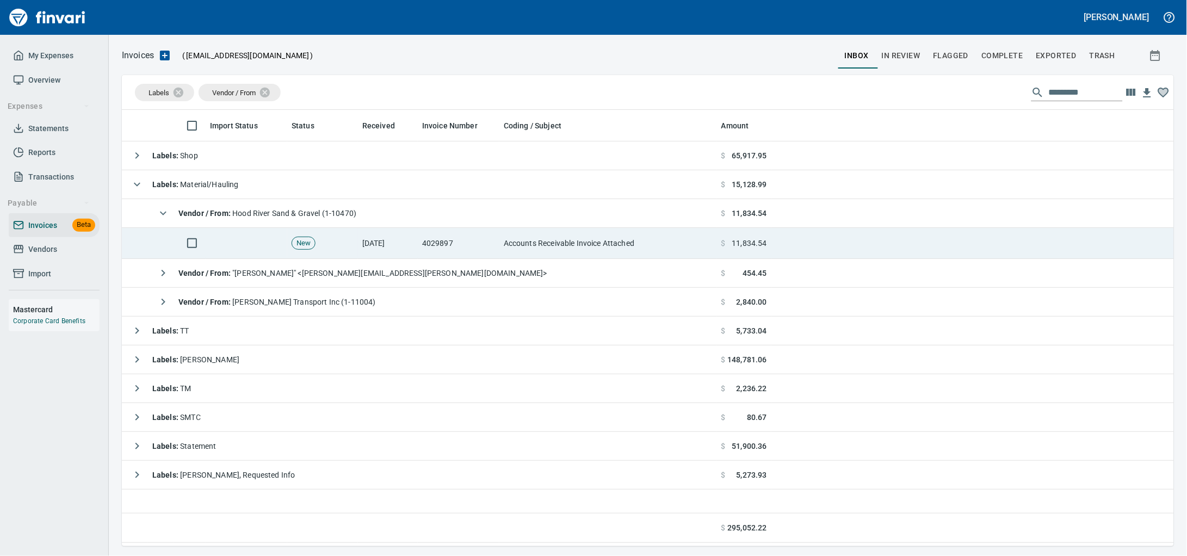
click at [378, 239] on td "[DATE]" at bounding box center [388, 243] width 60 height 31
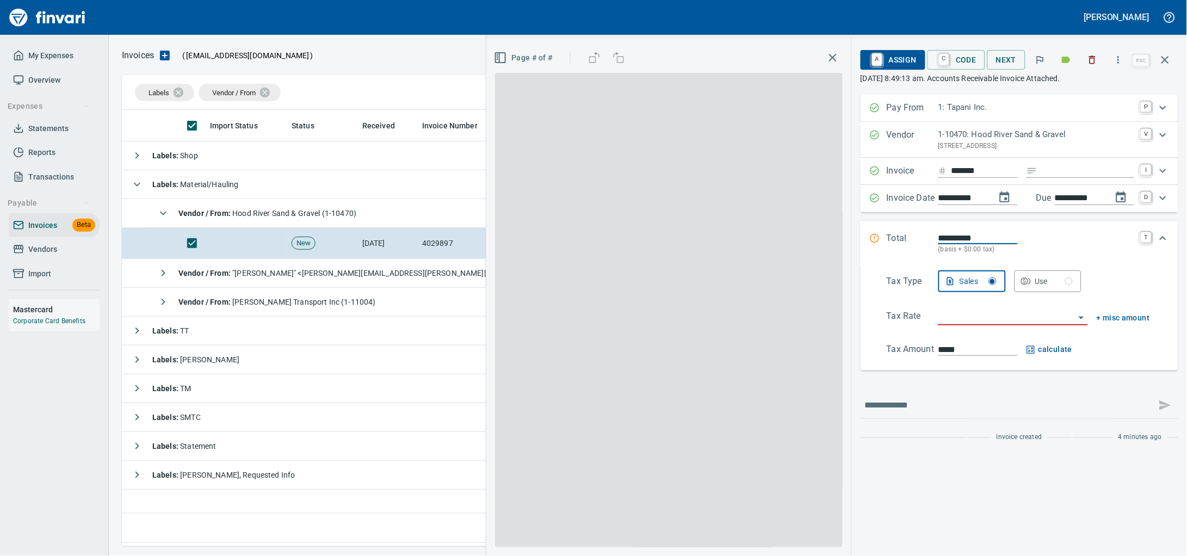
scroll to position [427, 1031]
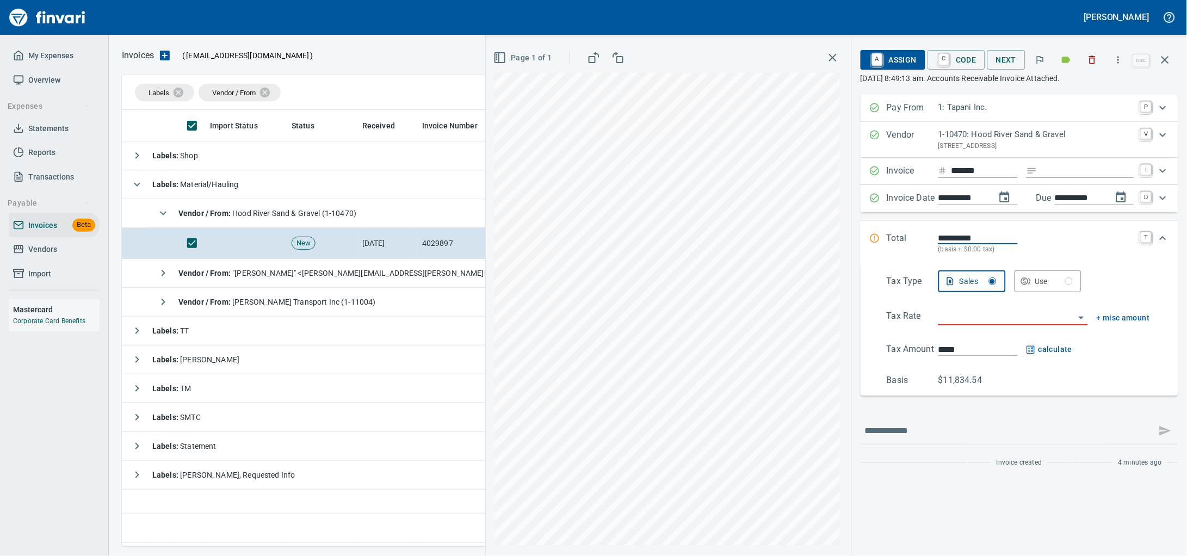
click at [1090, 62] on icon "button" at bounding box center [1093, 60] width 7 height 8
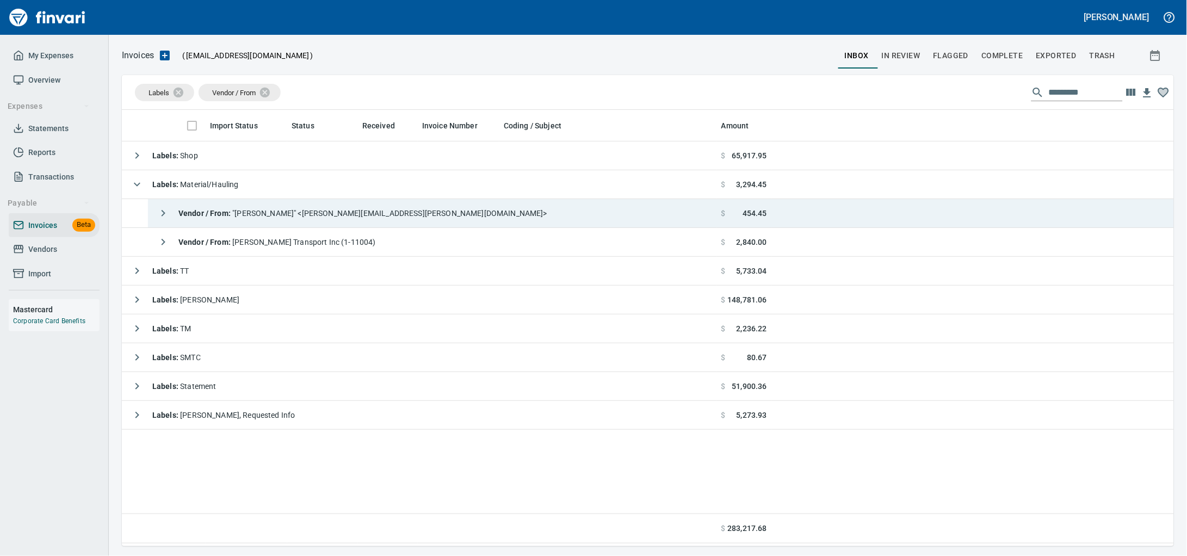
click at [349, 208] on div "Vendor / From : "Thomas, Michael" <Michael.Thomas@kniferiver.com>" at bounding box center [349, 213] width 395 height 22
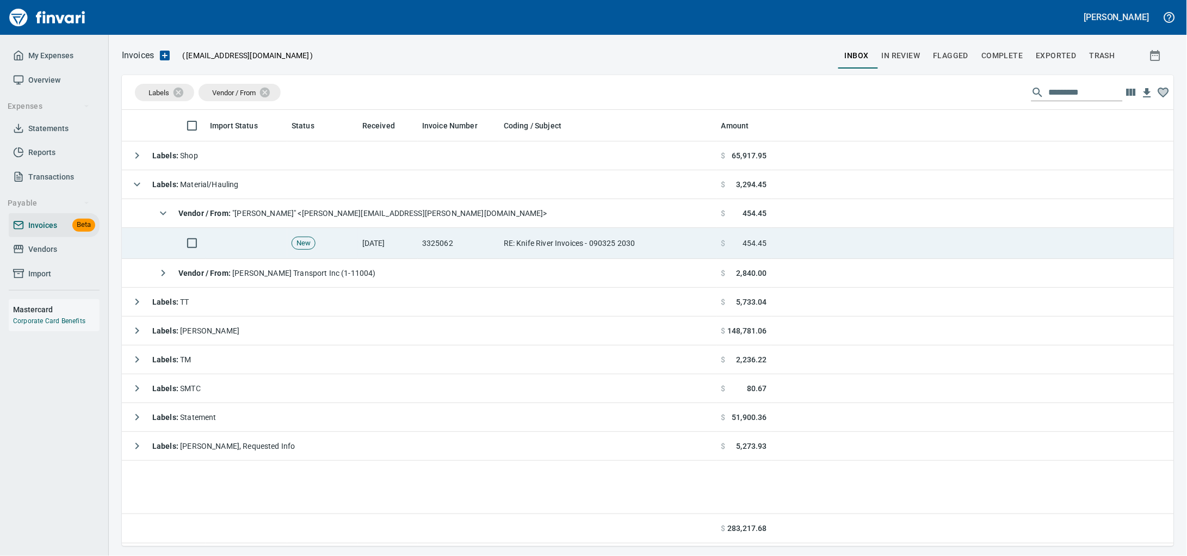
click at [393, 249] on td "[DATE]" at bounding box center [388, 243] width 60 height 31
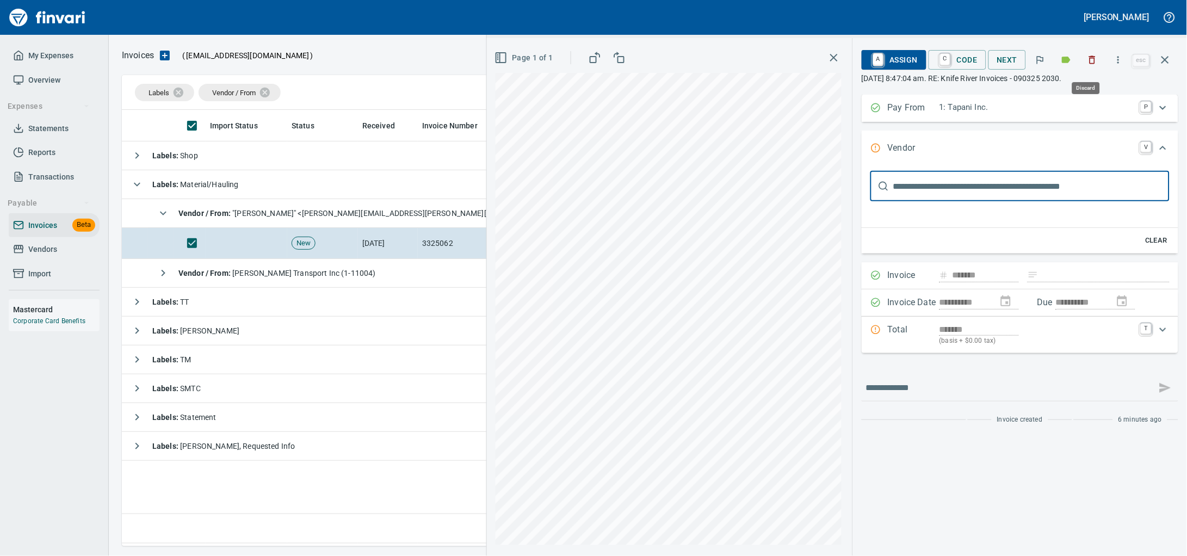
scroll to position [427, 1031]
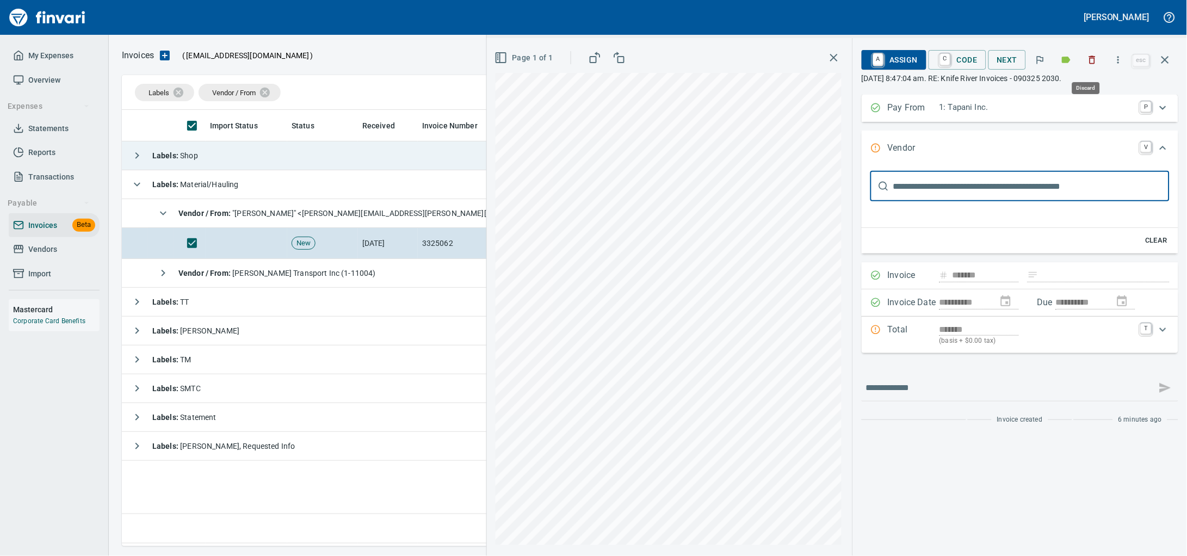
click at [1087, 60] on icon "button" at bounding box center [1092, 59] width 11 height 11
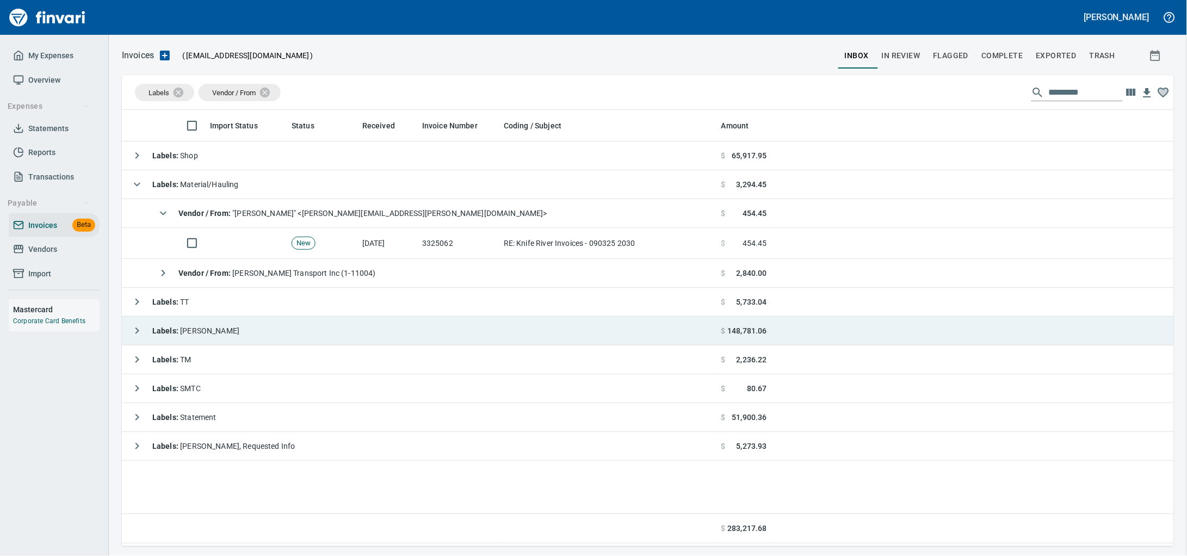
scroll to position [427, 1031]
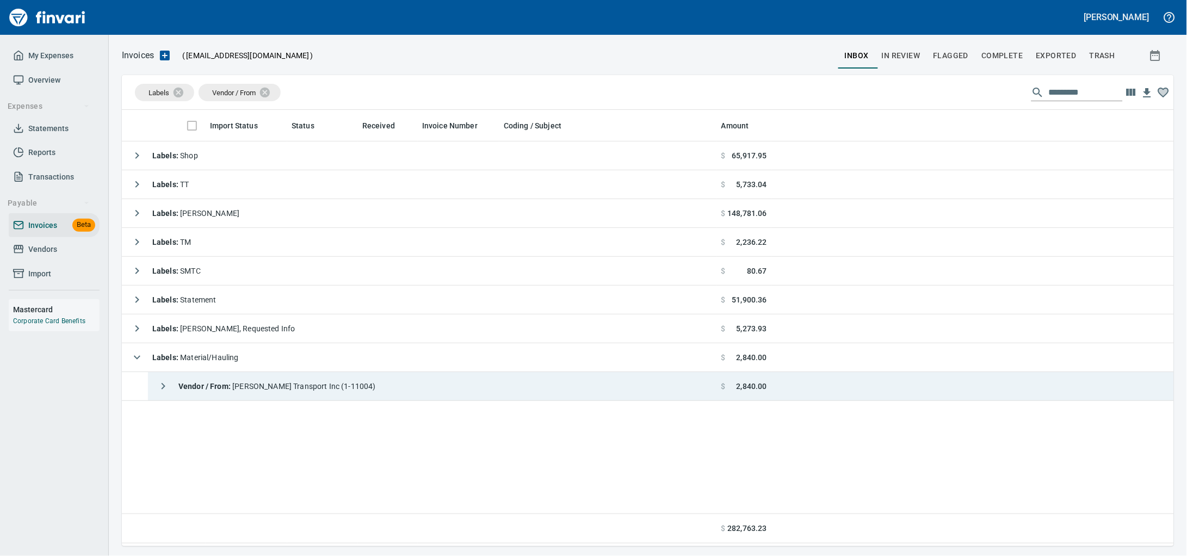
click at [279, 395] on div "Vendor / From : Taylor Transport Inc (1-11004)" at bounding box center [264, 386] width 224 height 22
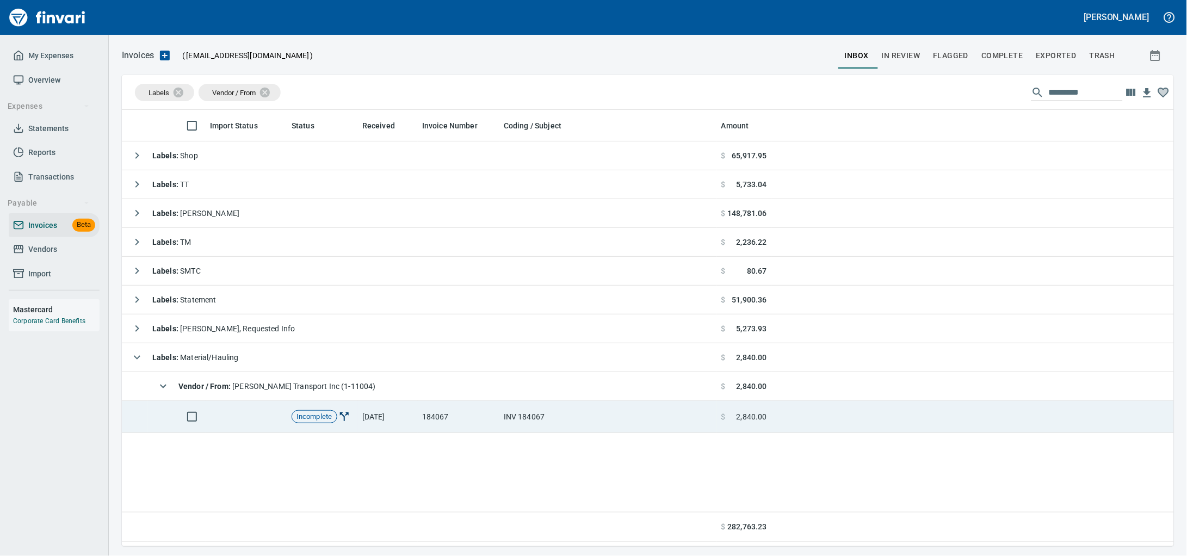
drag, startPoint x: 500, startPoint y: 428, endPoint x: 605, endPoint y: 418, distance: 106.0
click at [500, 429] on td "INV 184067" at bounding box center [609, 417] width 218 height 32
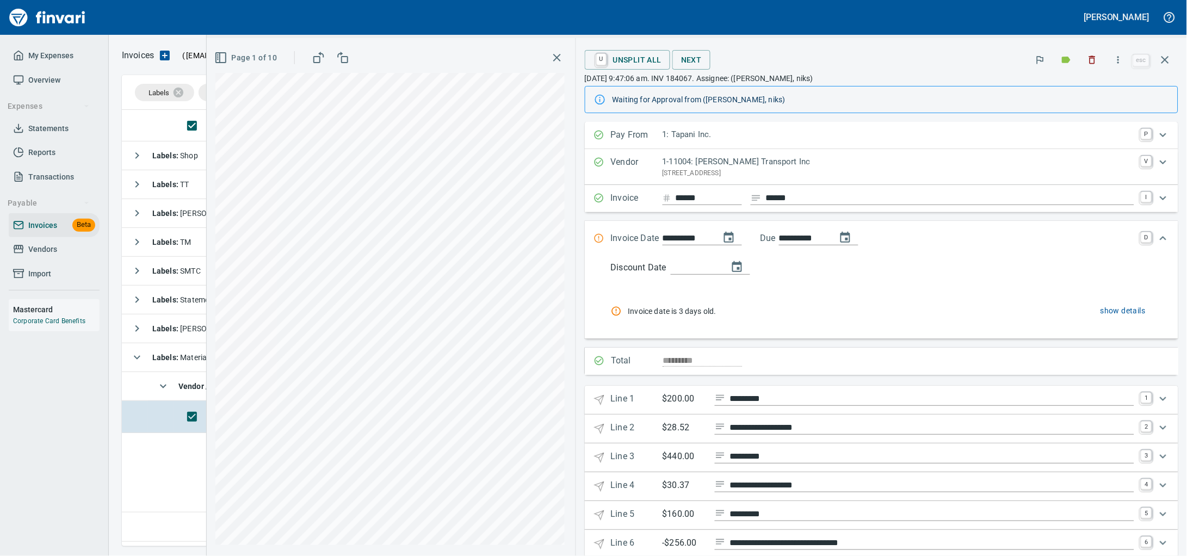
scroll to position [300, 0]
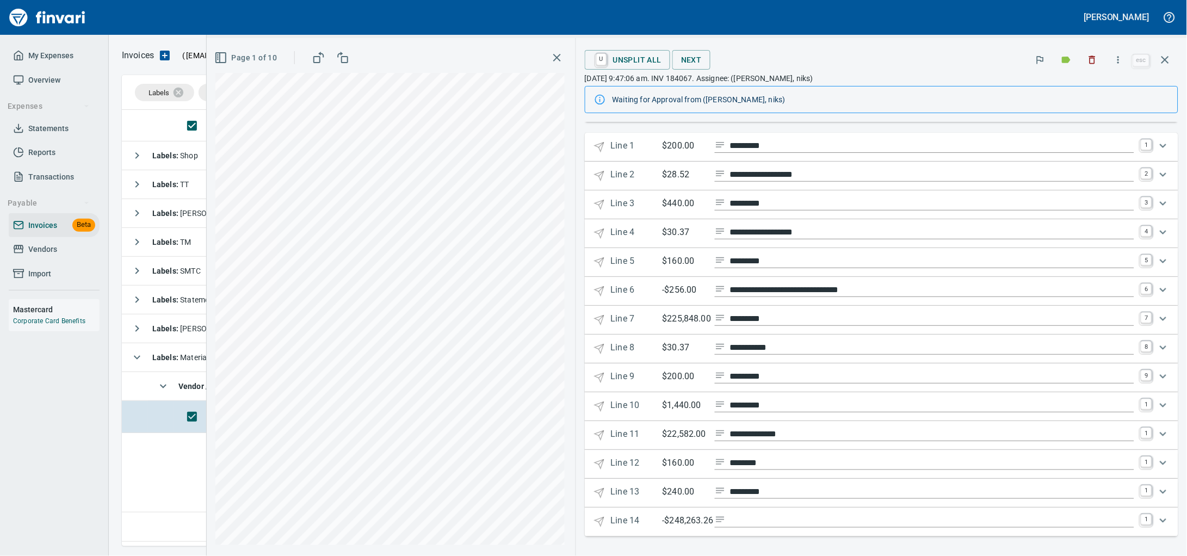
click at [1157, 312] on icon "Expand" at bounding box center [1163, 318] width 13 height 13
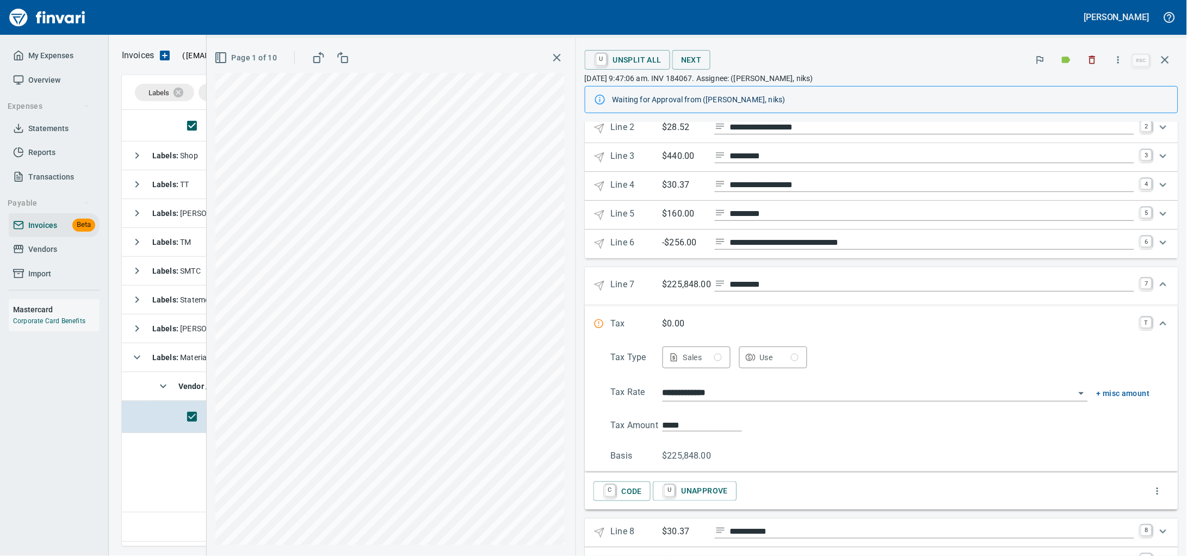
click at [1157, 291] on icon "Expand" at bounding box center [1163, 284] width 13 height 13
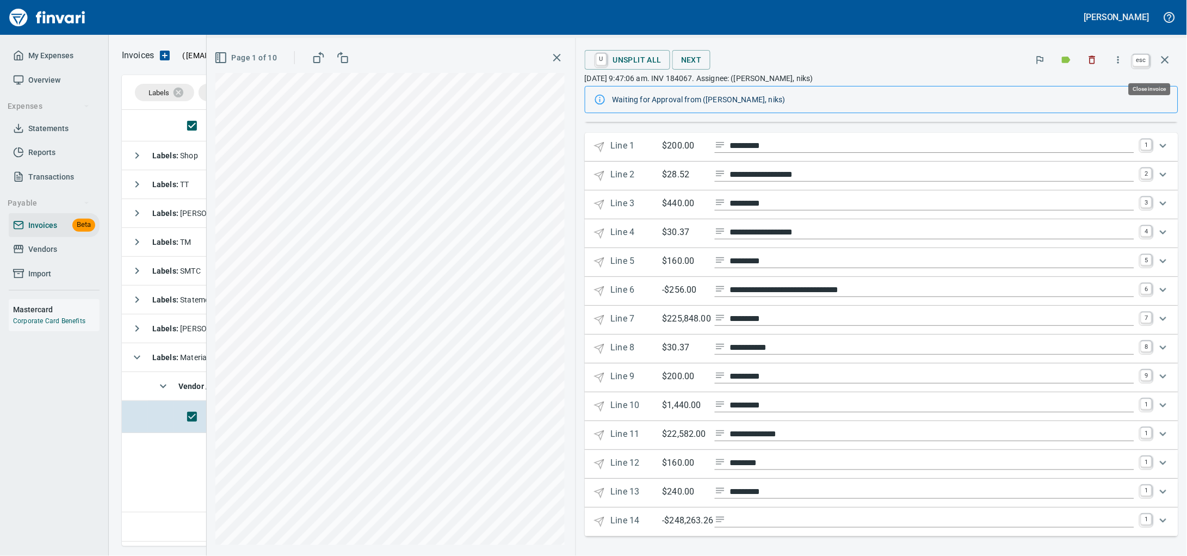
scroll to position [427, 1031]
click at [1162, 60] on icon "button" at bounding box center [1166, 60] width 8 height 8
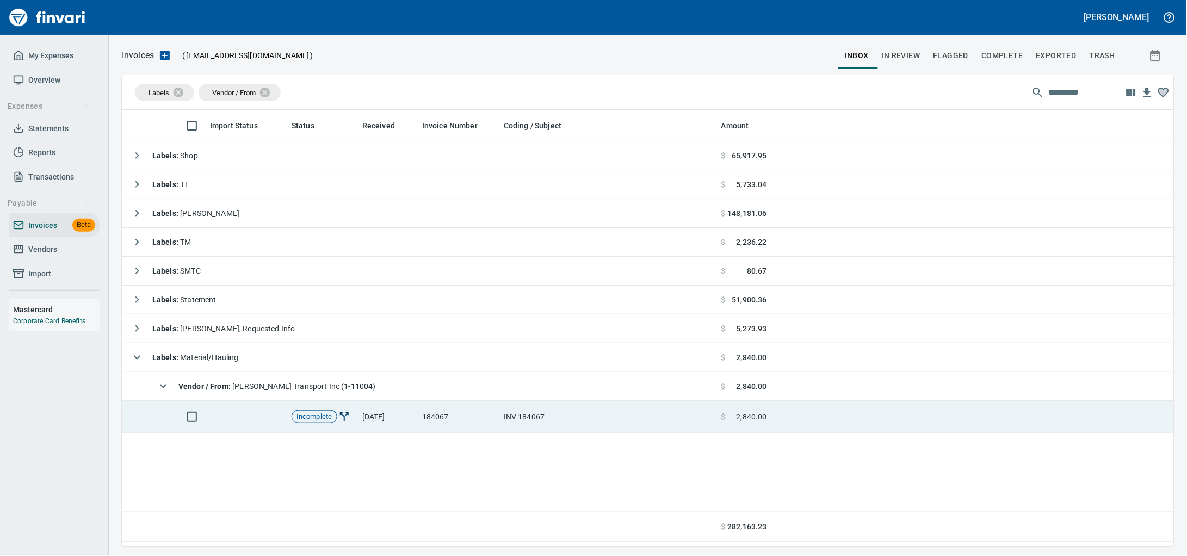
scroll to position [427, 1031]
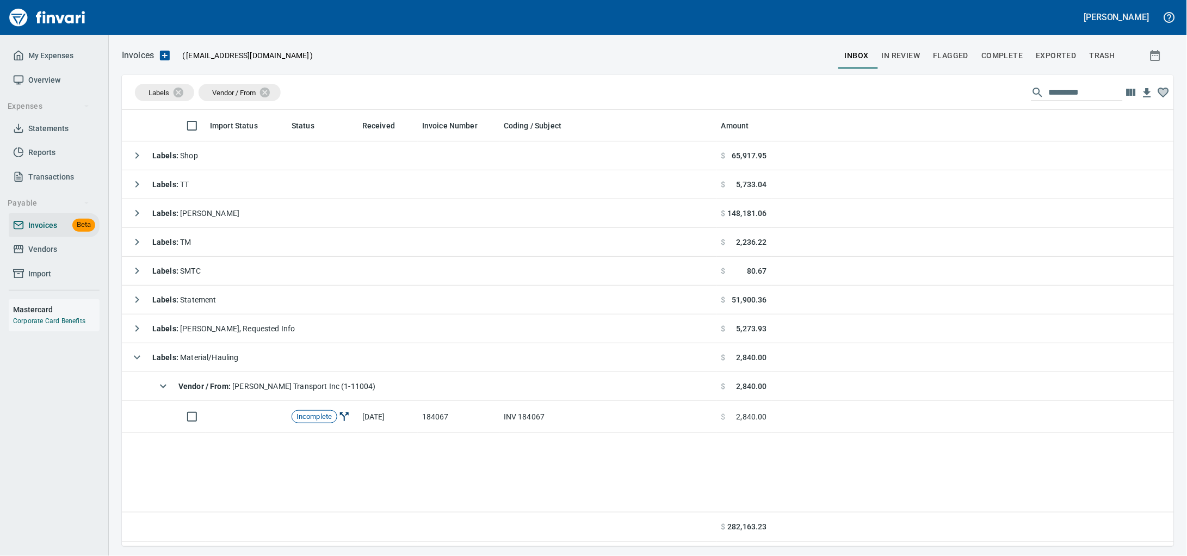
scroll to position [427, 1031]
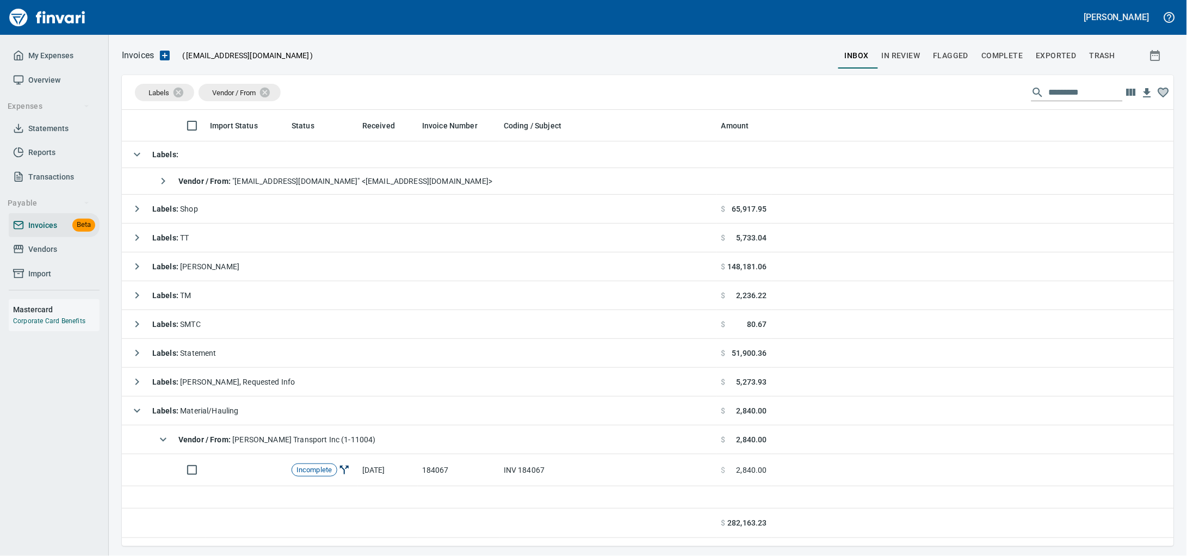
click at [565, 477] on td "INV 184067" at bounding box center [609, 470] width 218 height 32
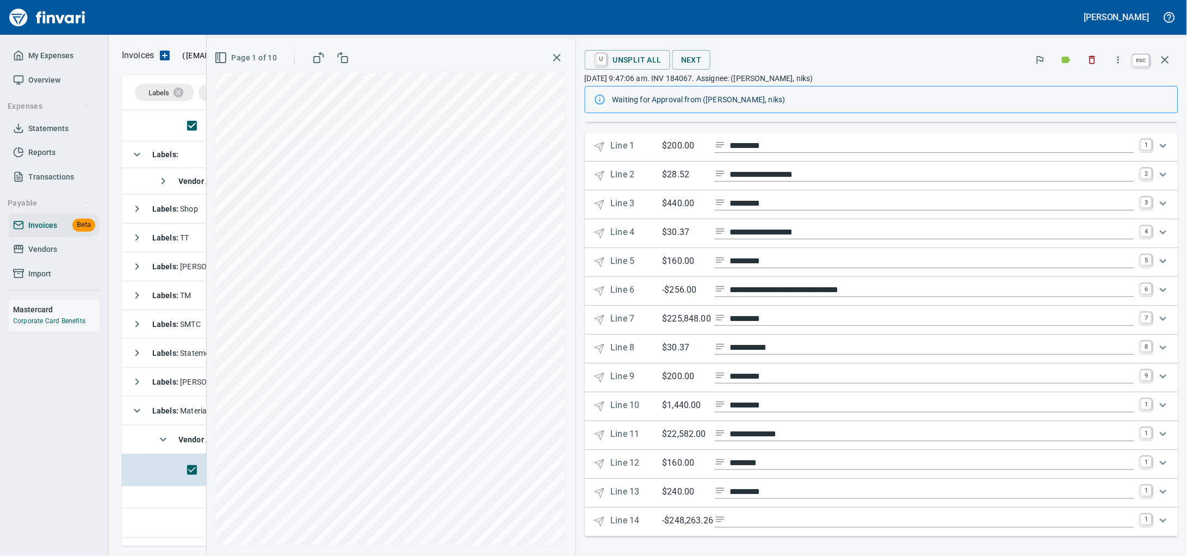
scroll to position [427, 1031]
click at [1163, 51] on button "button" at bounding box center [1166, 60] width 26 height 26
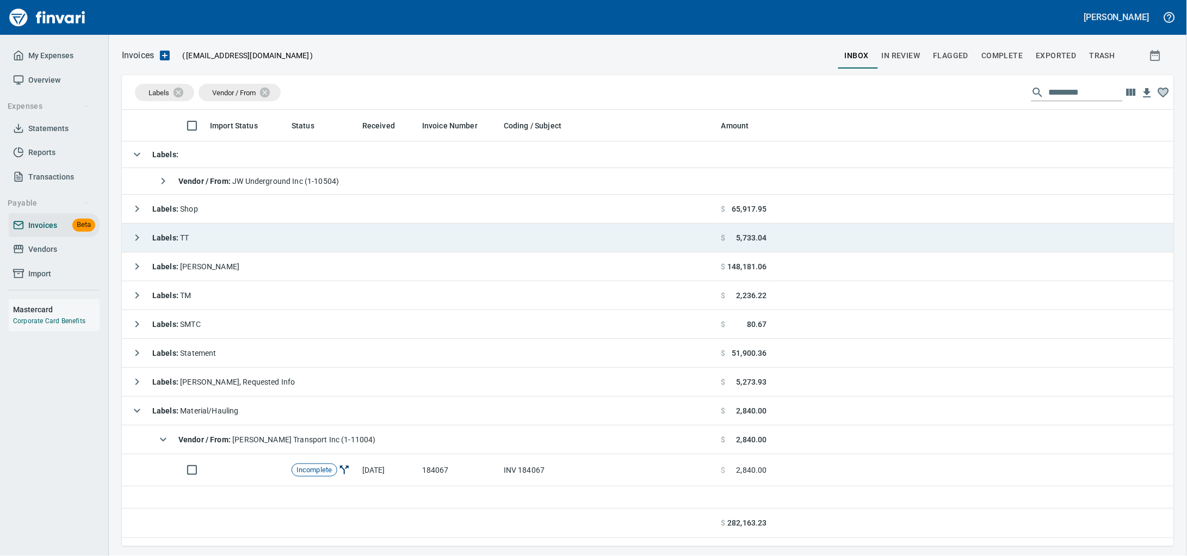
scroll to position [427, 1031]
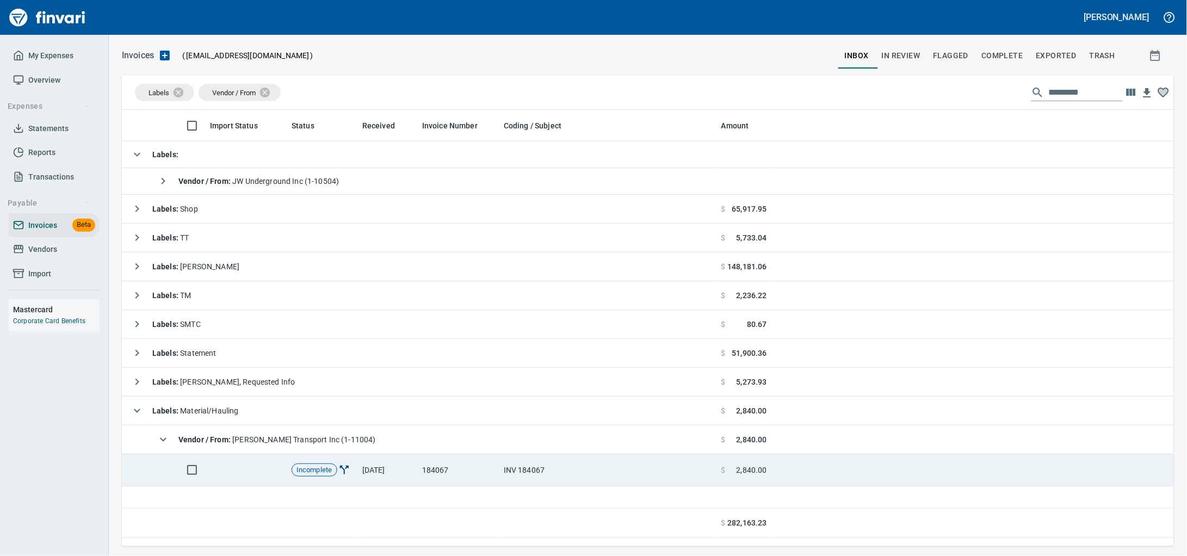
click at [520, 486] on td "INV 184067" at bounding box center [609, 470] width 218 height 32
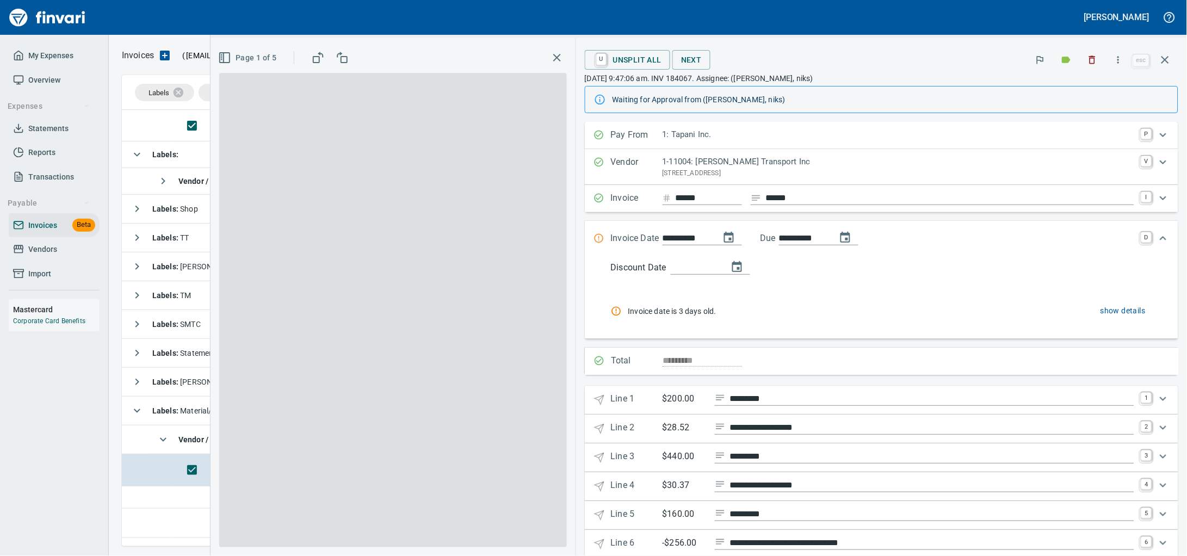
click at [1063, 63] on icon "button" at bounding box center [1067, 60] width 9 height 7
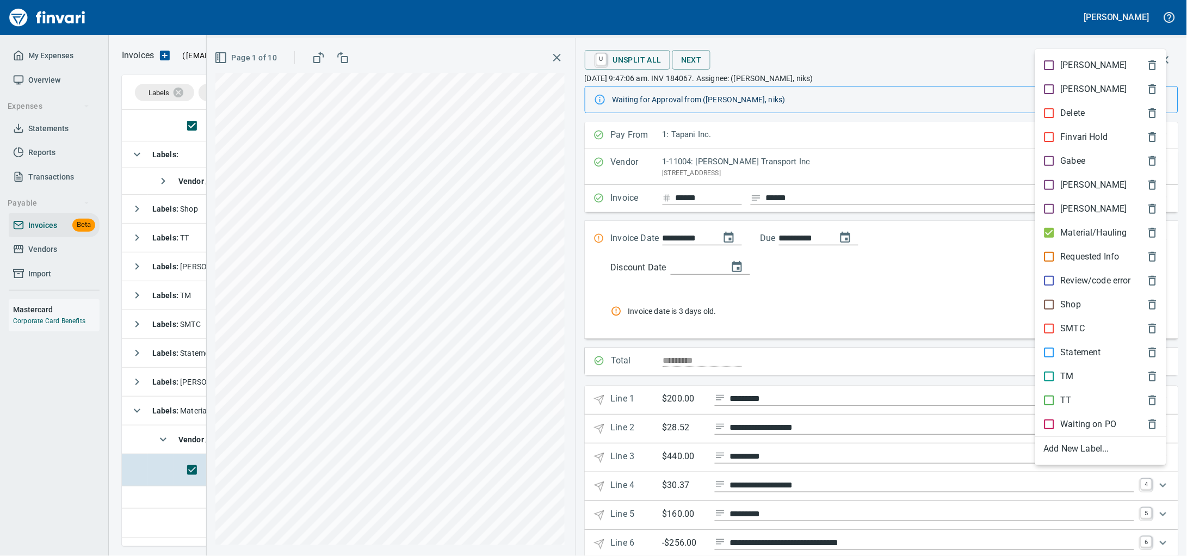
click at [1082, 263] on p "Requested Info" at bounding box center [1090, 256] width 59 height 13
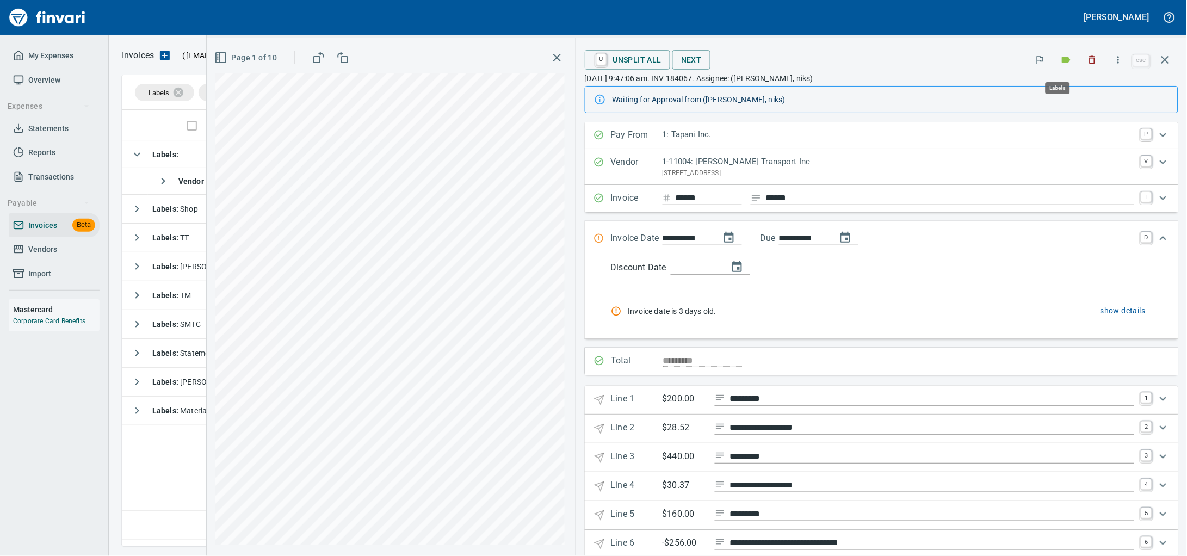
click at [1063, 58] on icon "button" at bounding box center [1067, 60] width 9 height 7
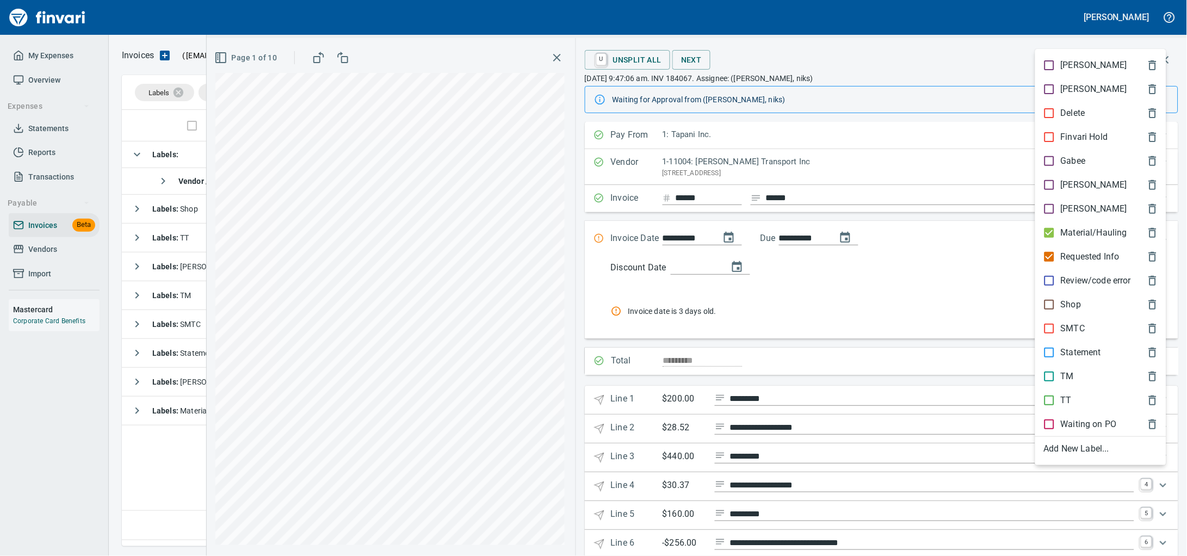
drag, startPoint x: 1098, startPoint y: 245, endPoint x: 1186, endPoint y: 13, distance: 248.5
click at [1099, 239] on p "Material/Hauling" at bounding box center [1094, 232] width 66 height 13
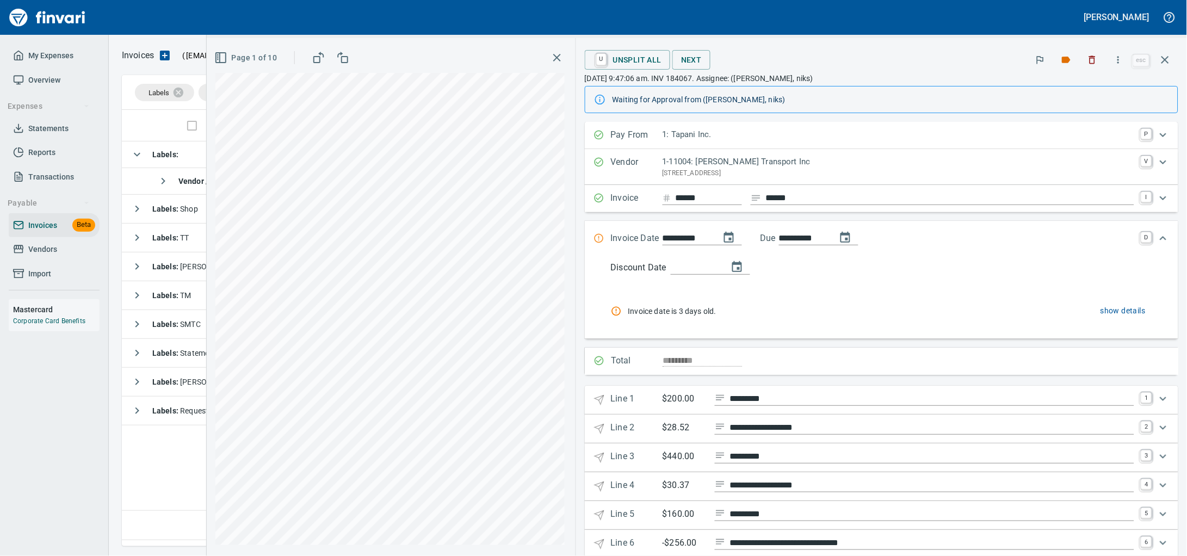
click at [1166, 65] on icon "button" at bounding box center [1165, 59] width 13 height 13
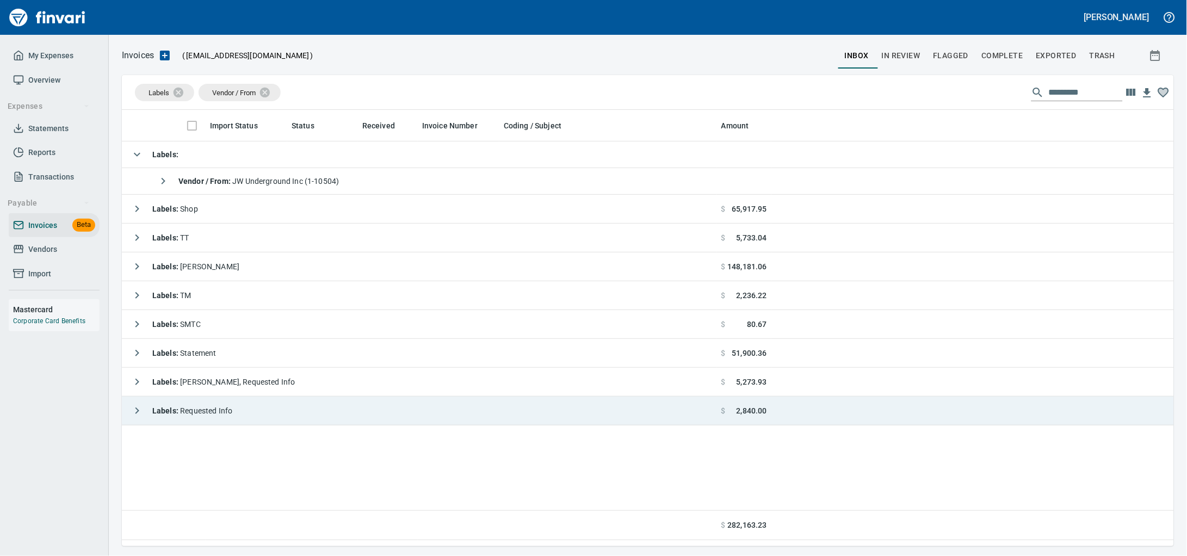
click at [301, 419] on td "Labels : Requested Info" at bounding box center [419, 411] width 595 height 29
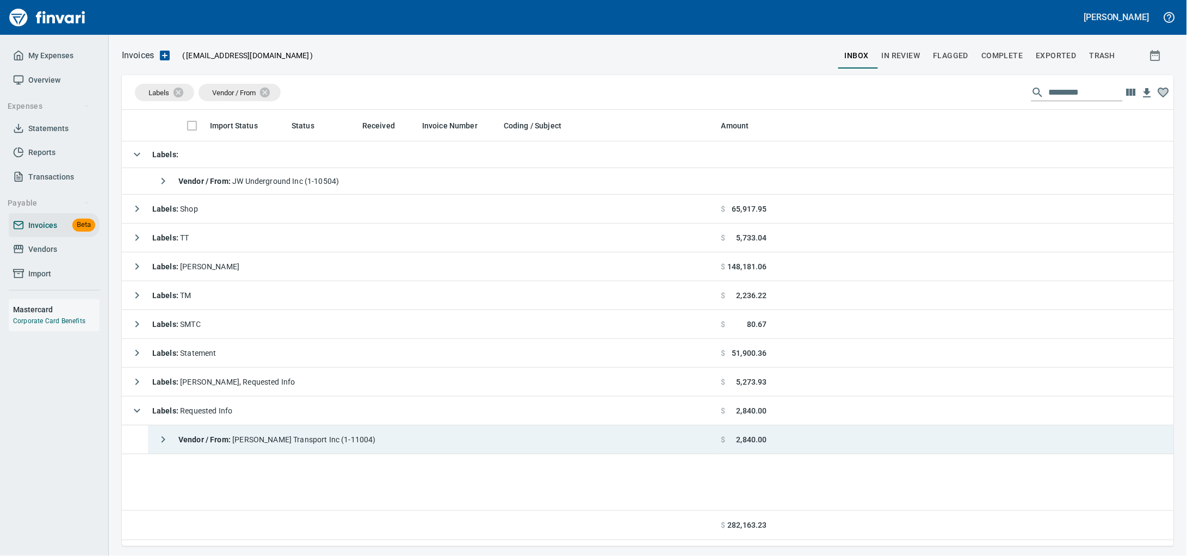
click at [302, 444] on span "Vendor / From : Taylor Transport Inc (1-11004)" at bounding box center [277, 439] width 198 height 9
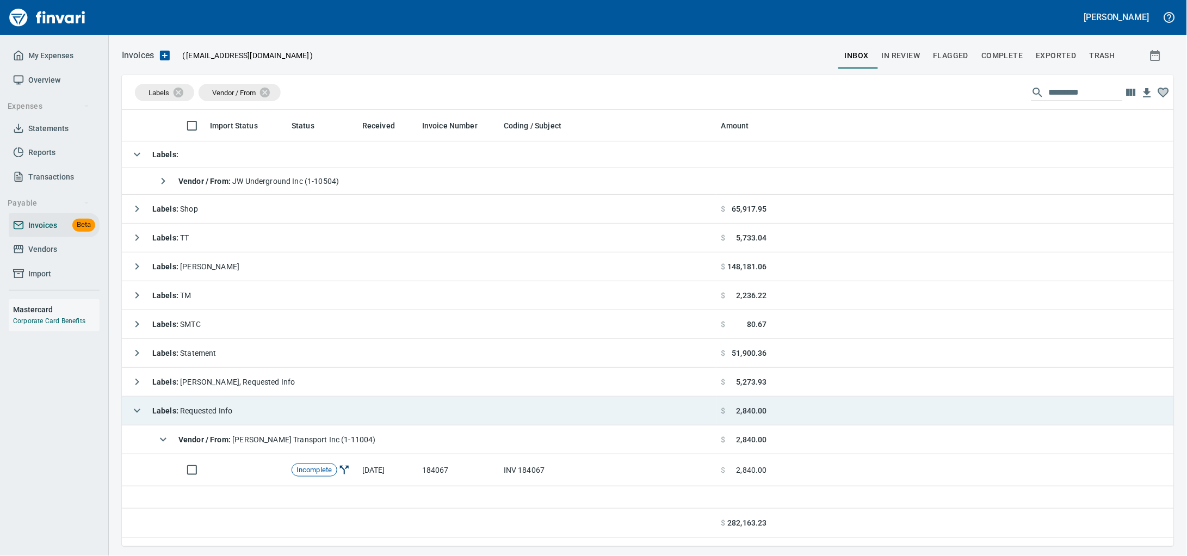
click at [301, 423] on td "Labels : Requested Info" at bounding box center [419, 411] width 595 height 29
click at [232, 415] on span "Labels : Requested Info" at bounding box center [192, 410] width 80 height 9
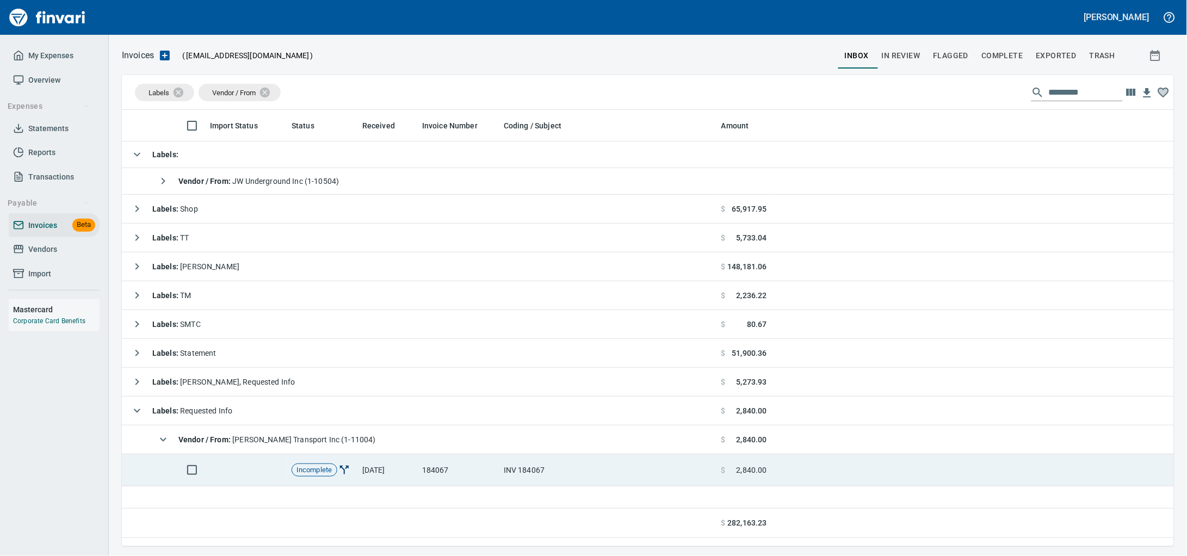
click at [481, 471] on td "184067" at bounding box center [459, 470] width 82 height 32
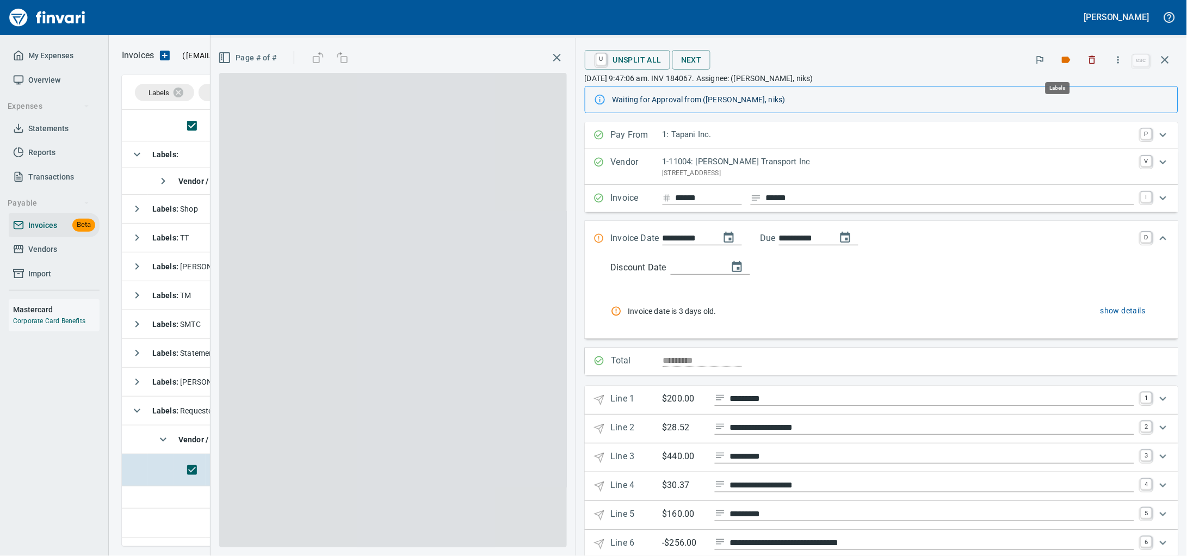
scroll to position [427, 1031]
click at [1063, 63] on icon "button" at bounding box center [1067, 60] width 9 height 7
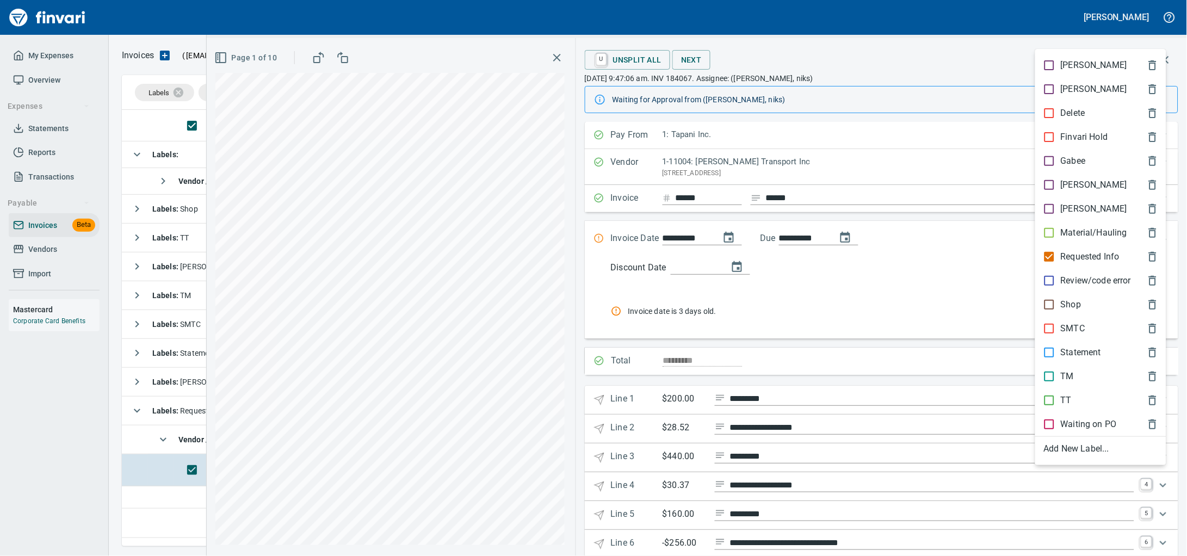
click at [1090, 239] on p "Material/Hauling" at bounding box center [1094, 232] width 66 height 13
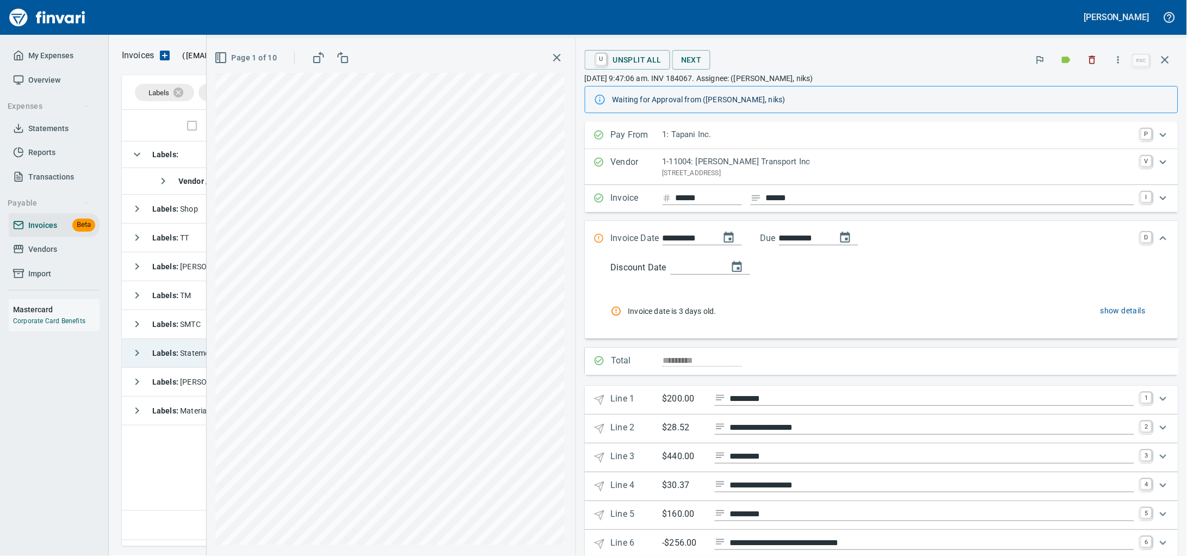
click at [1164, 63] on icon "button" at bounding box center [1165, 59] width 13 height 13
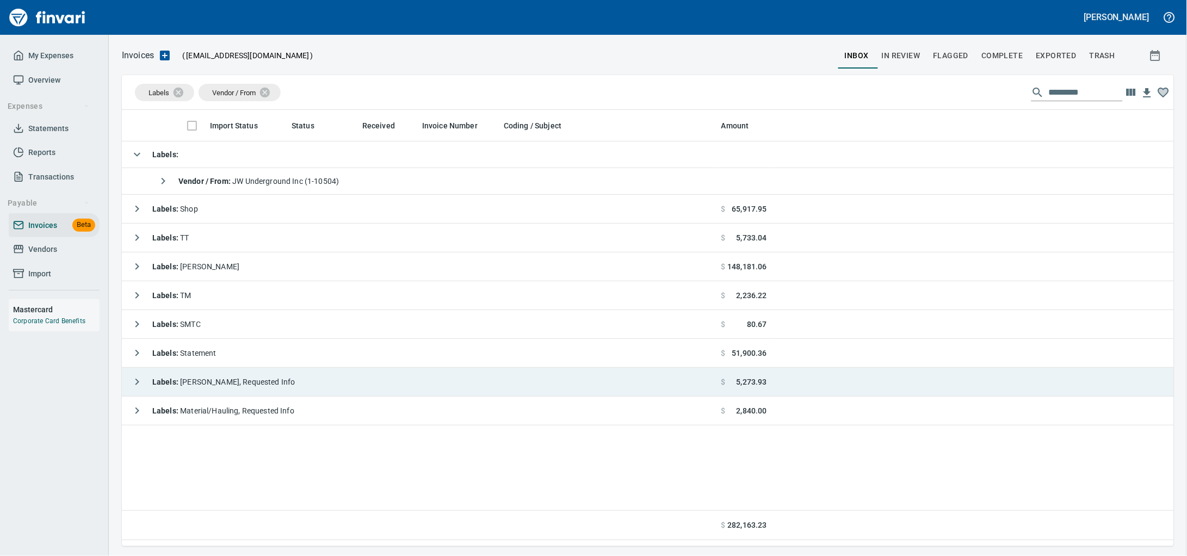
scroll to position [427, 1031]
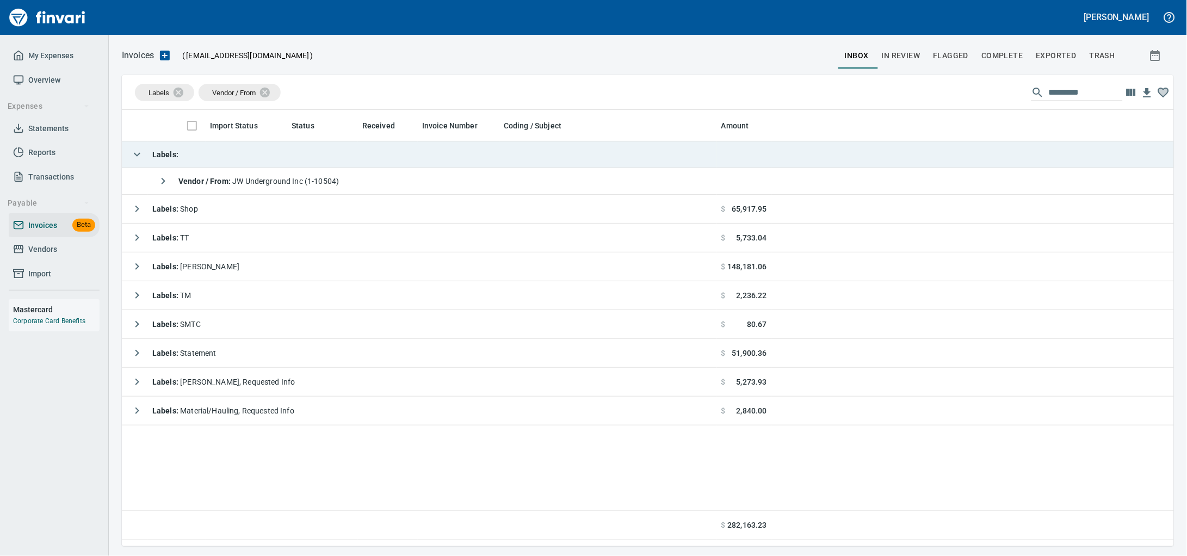
click at [235, 157] on td "Labels :" at bounding box center [419, 154] width 595 height 27
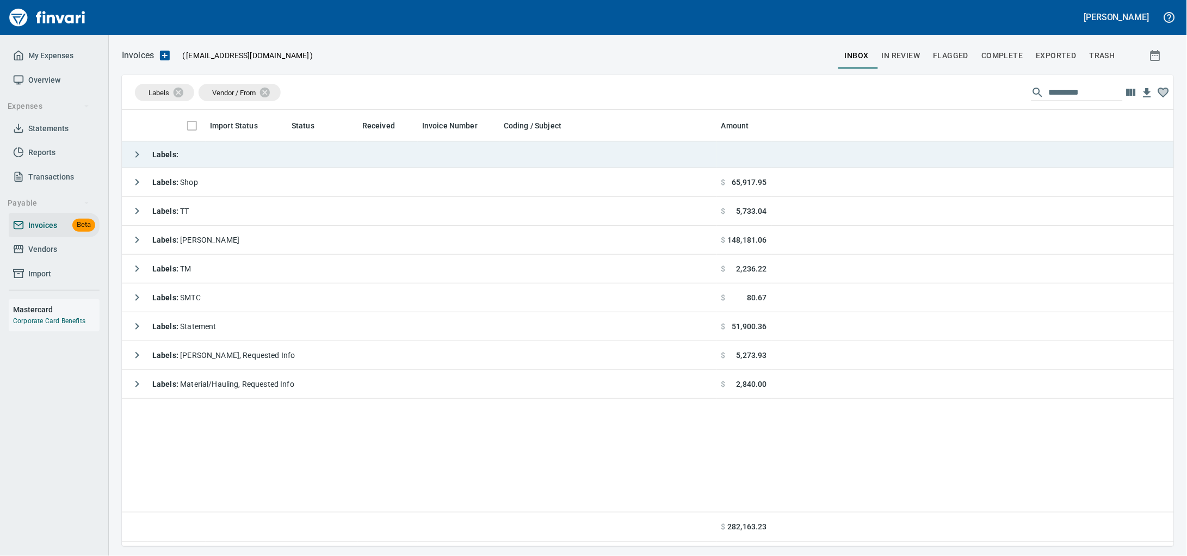
scroll to position [427, 1032]
click at [235, 157] on td "Labels :" at bounding box center [419, 154] width 595 height 27
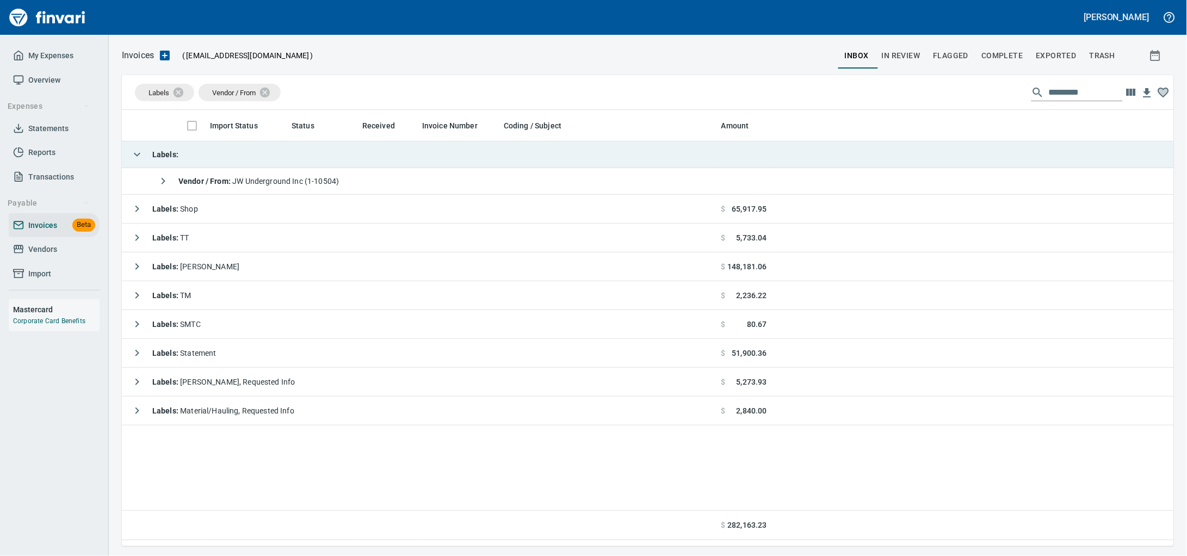
click at [300, 154] on td "Labels :" at bounding box center [419, 154] width 595 height 27
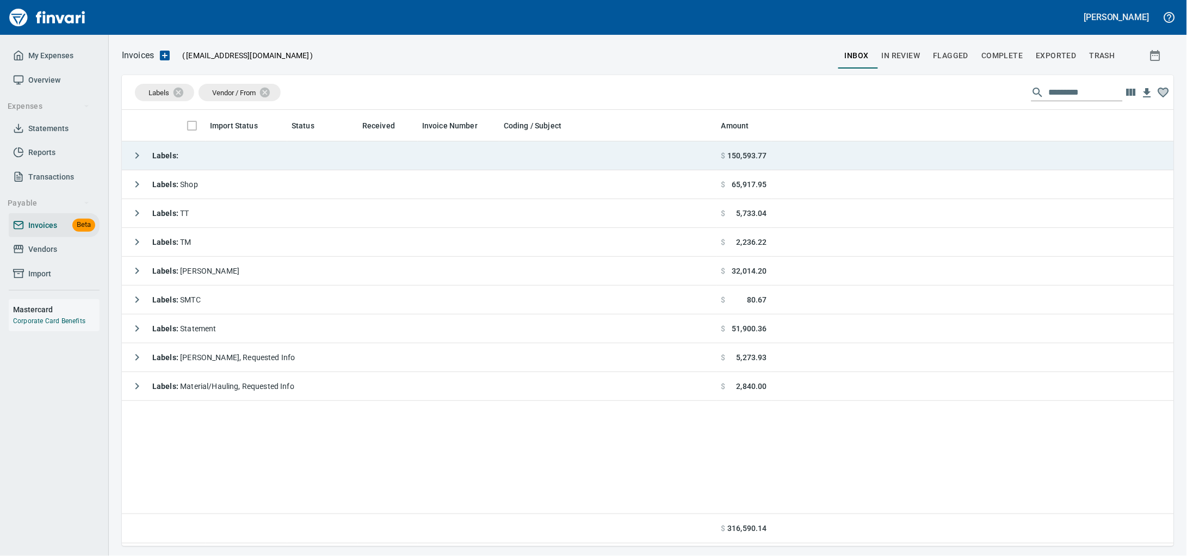
scroll to position [427, 1032]
click at [296, 166] on td "Labels :" at bounding box center [419, 155] width 595 height 29
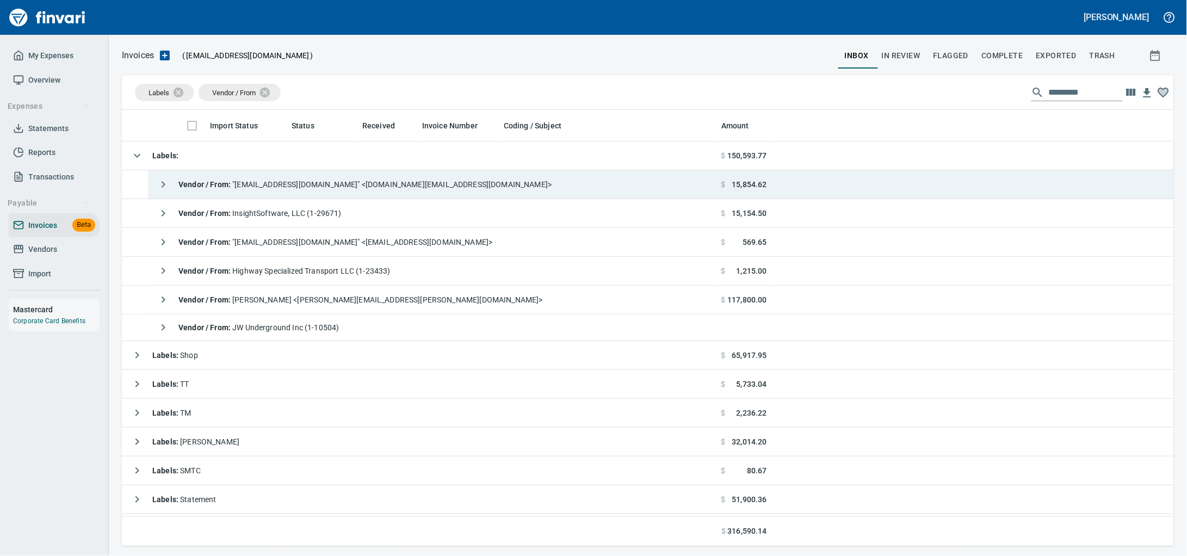
click at [300, 180] on div "Vendor / From : "[EMAIL_ADDRESS][DOMAIN_NAME]" <[DOMAIN_NAME][EMAIL_ADDRESS][DO…" at bounding box center [351, 185] width 399 height 22
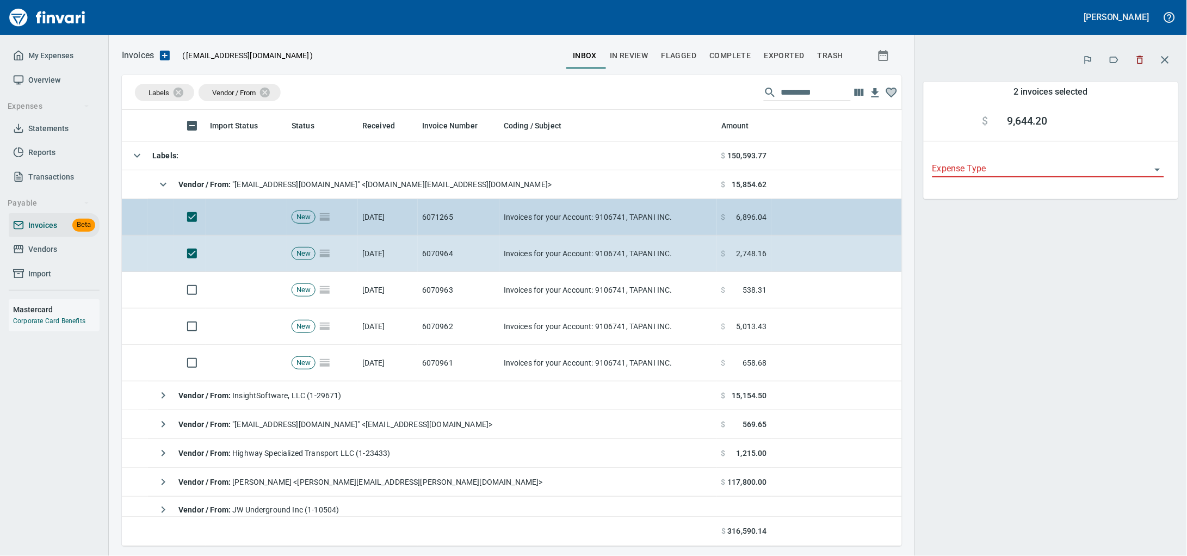
scroll to position [427, 760]
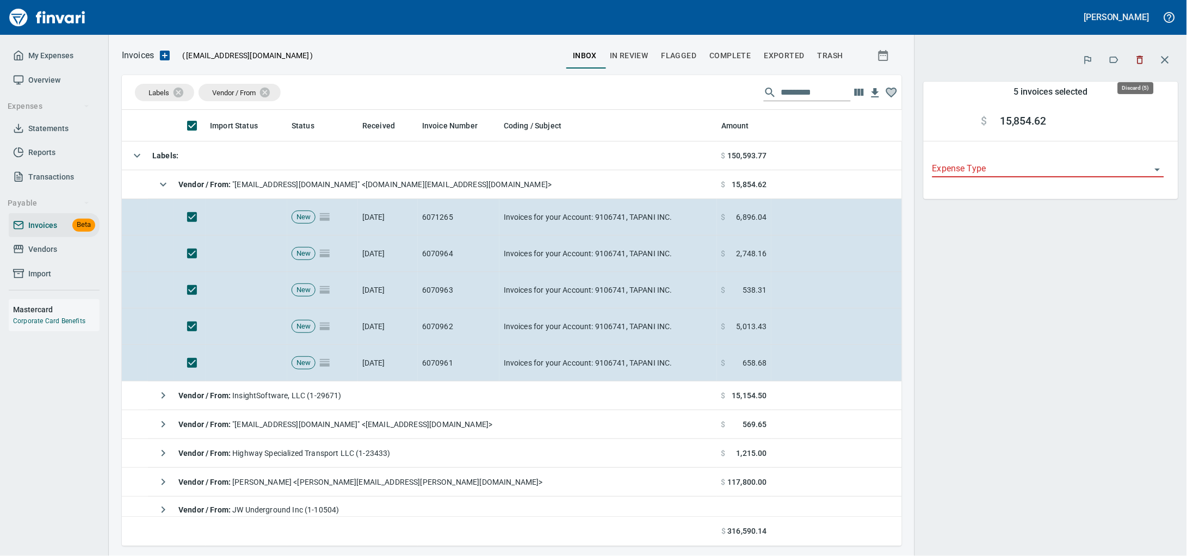
click at [1139, 64] on icon "button" at bounding box center [1140, 59] width 11 height 11
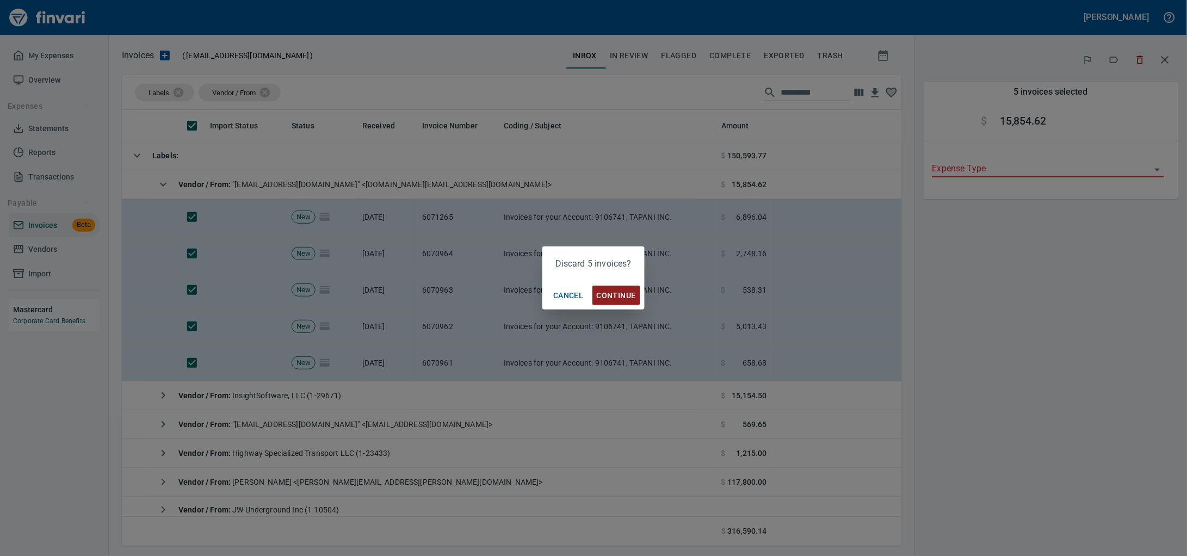
scroll to position [427, 760]
click at [614, 289] on span "Continue" at bounding box center [616, 296] width 39 height 14
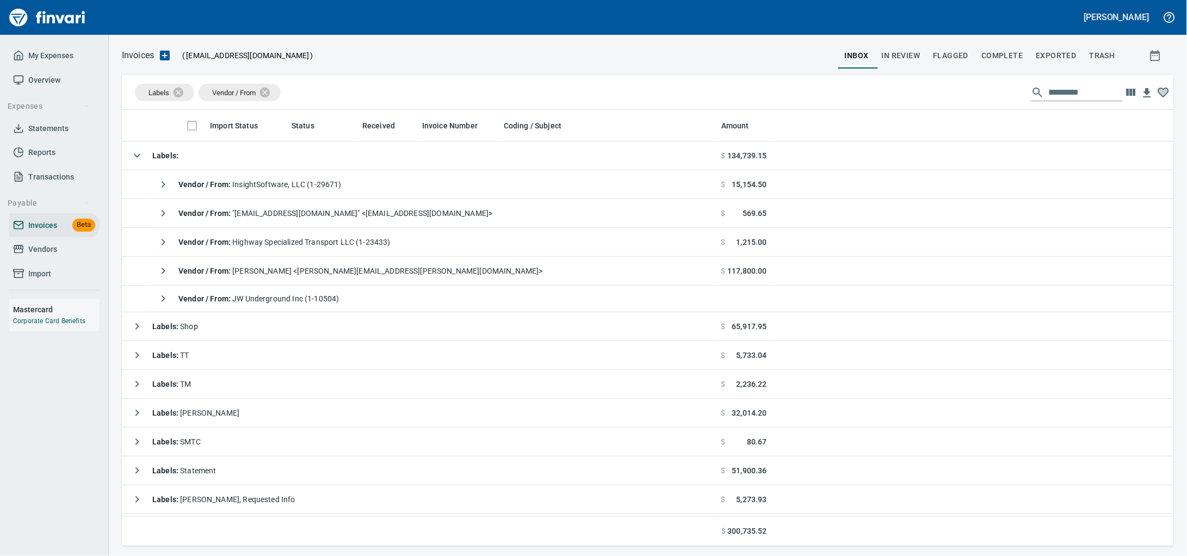
scroll to position [427, 1032]
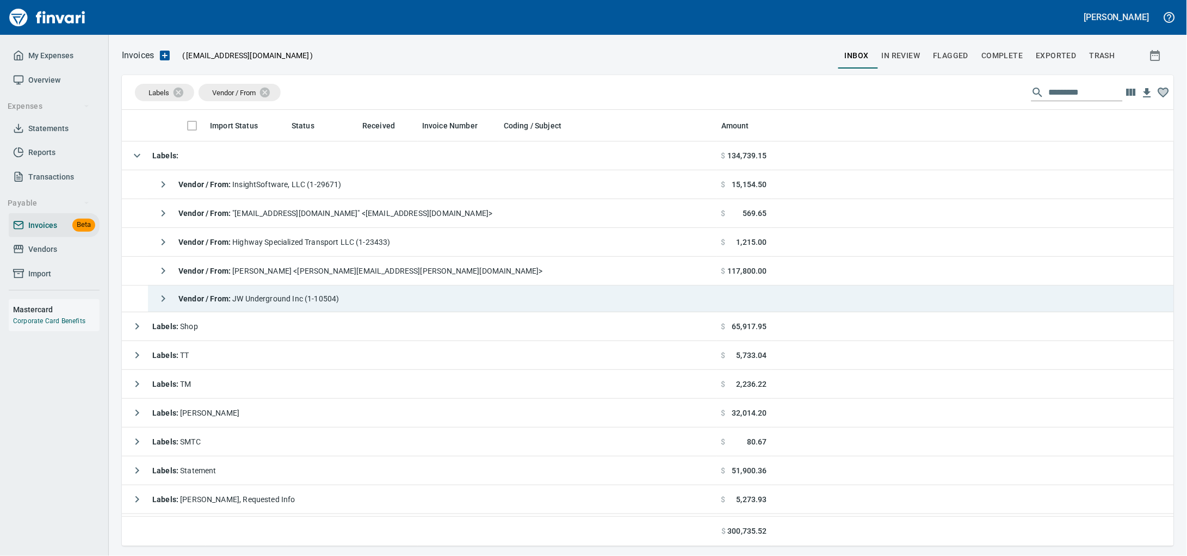
click at [295, 293] on div "Vendor / From : JW Underground Inc (1-10504)" at bounding box center [245, 299] width 187 height 22
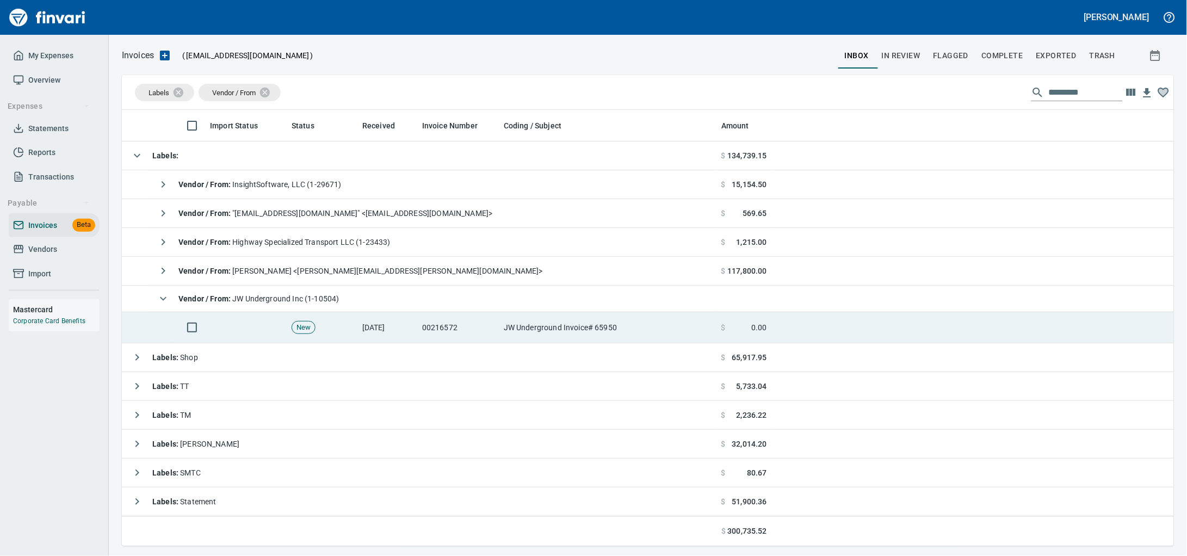
click at [393, 332] on td "[DATE]" at bounding box center [388, 327] width 60 height 31
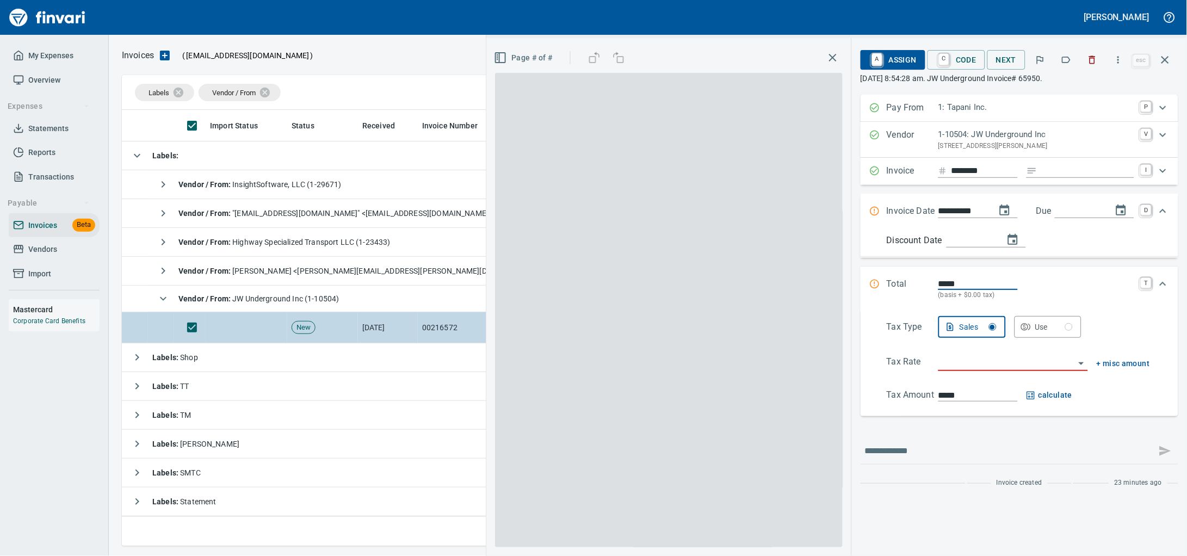
scroll to position [427, 1031]
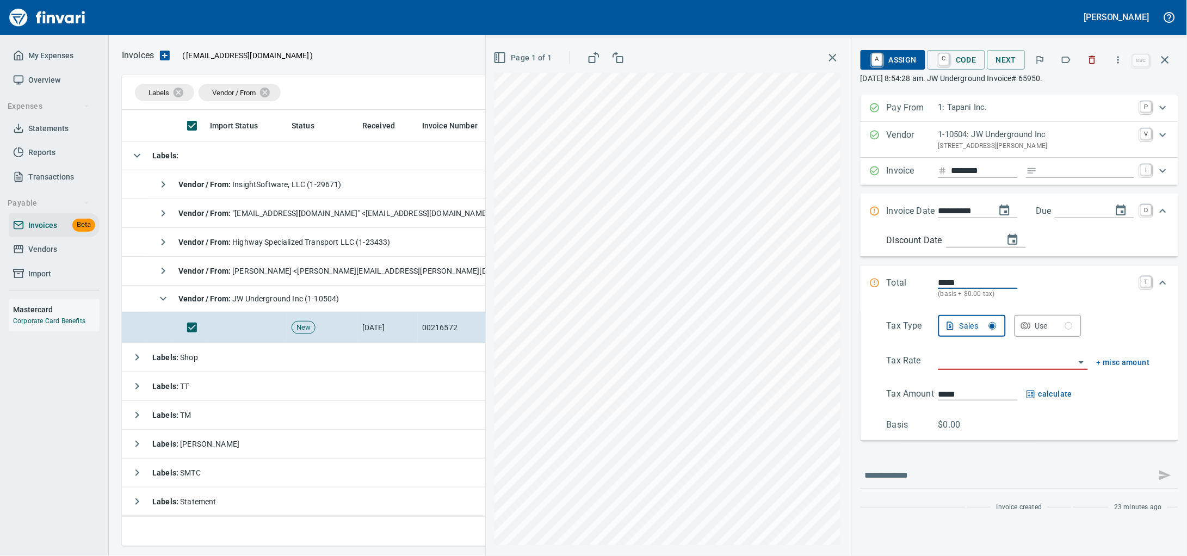
click at [1081, 69] on button "button" at bounding box center [1093, 60] width 24 height 24
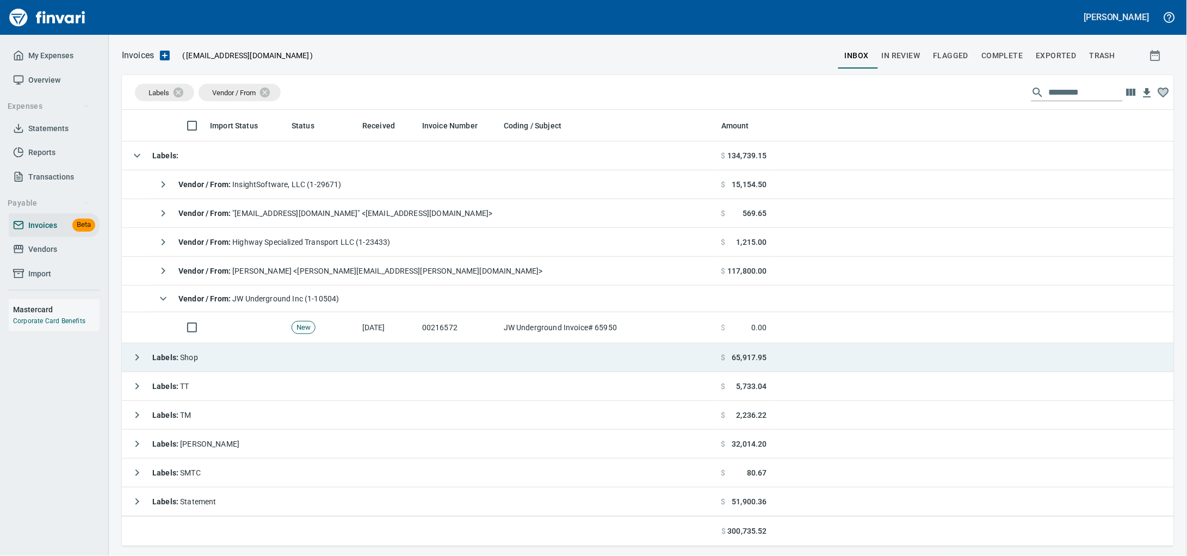
scroll to position [427, 1031]
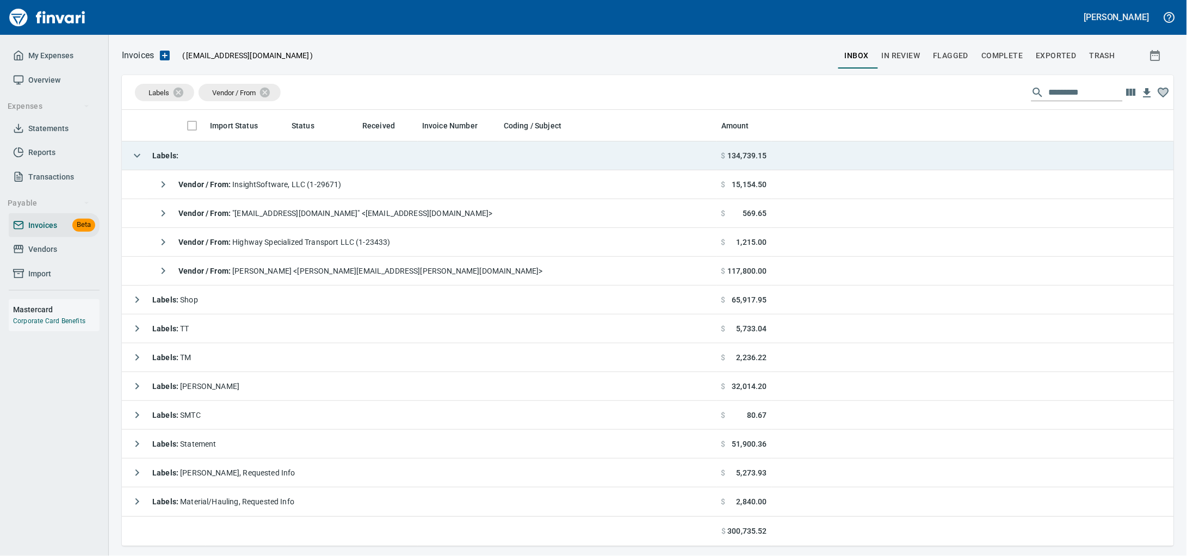
click at [288, 161] on td "Labels :" at bounding box center [419, 155] width 595 height 29
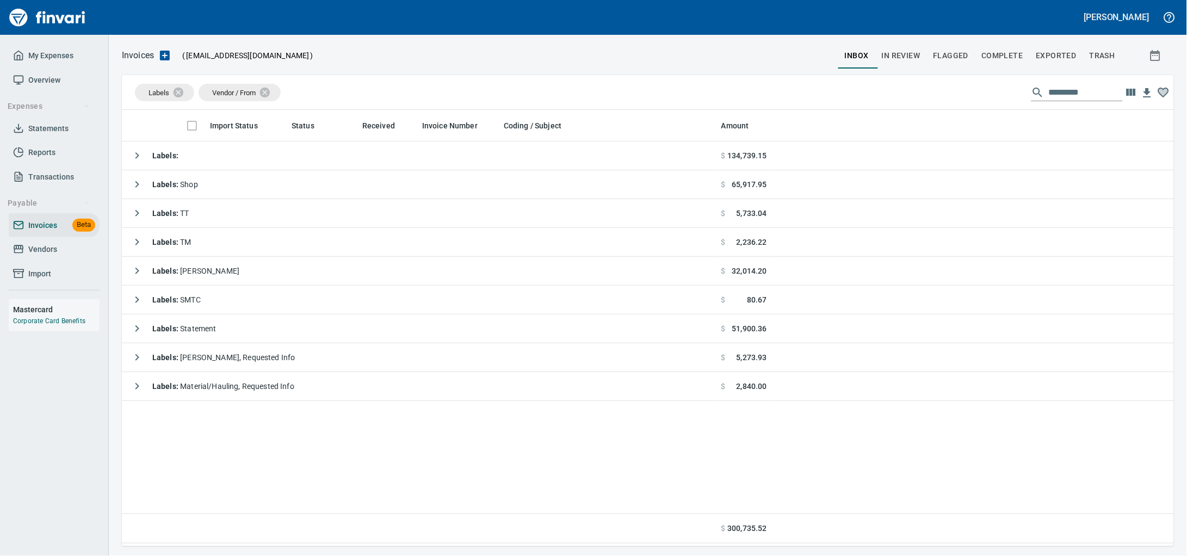
scroll to position [427, 1032]
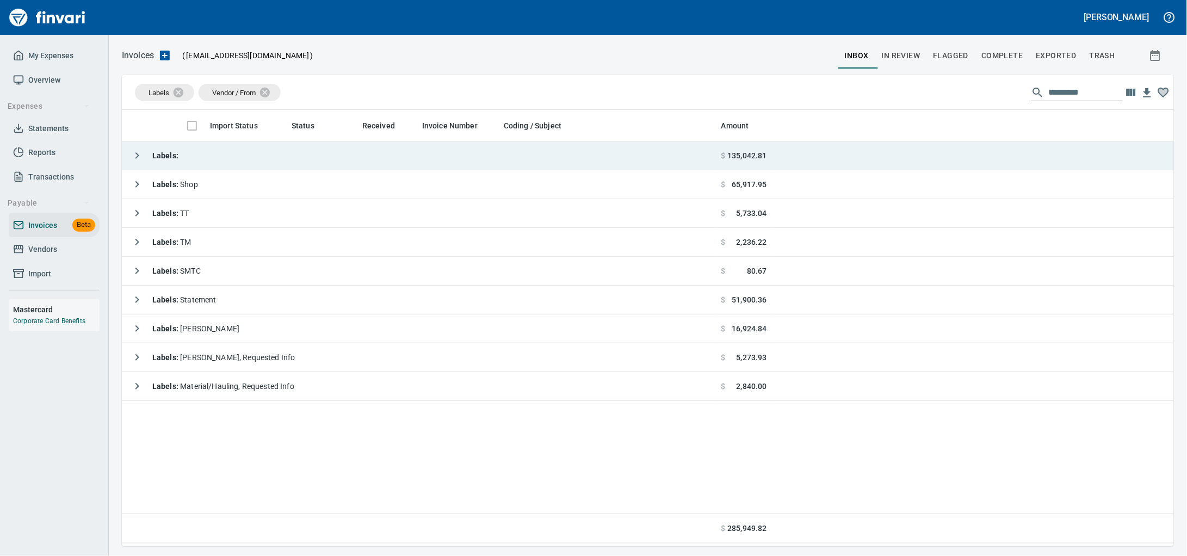
click at [256, 156] on td "Labels :" at bounding box center [419, 155] width 595 height 29
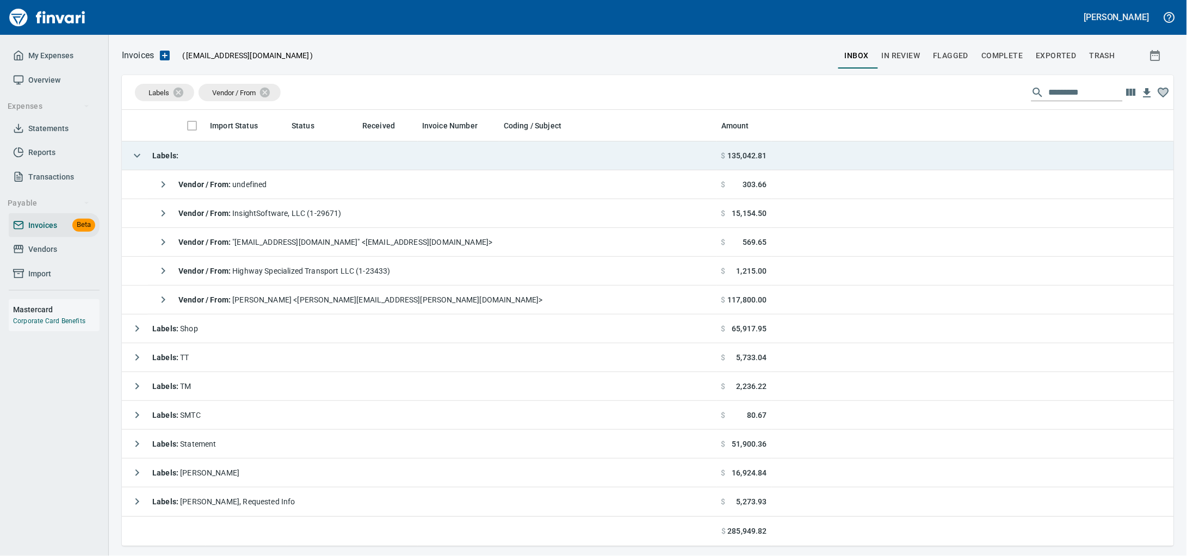
click at [256, 155] on td "Labels :" at bounding box center [419, 155] width 595 height 29
